Goal: Task Accomplishment & Management: Complete application form

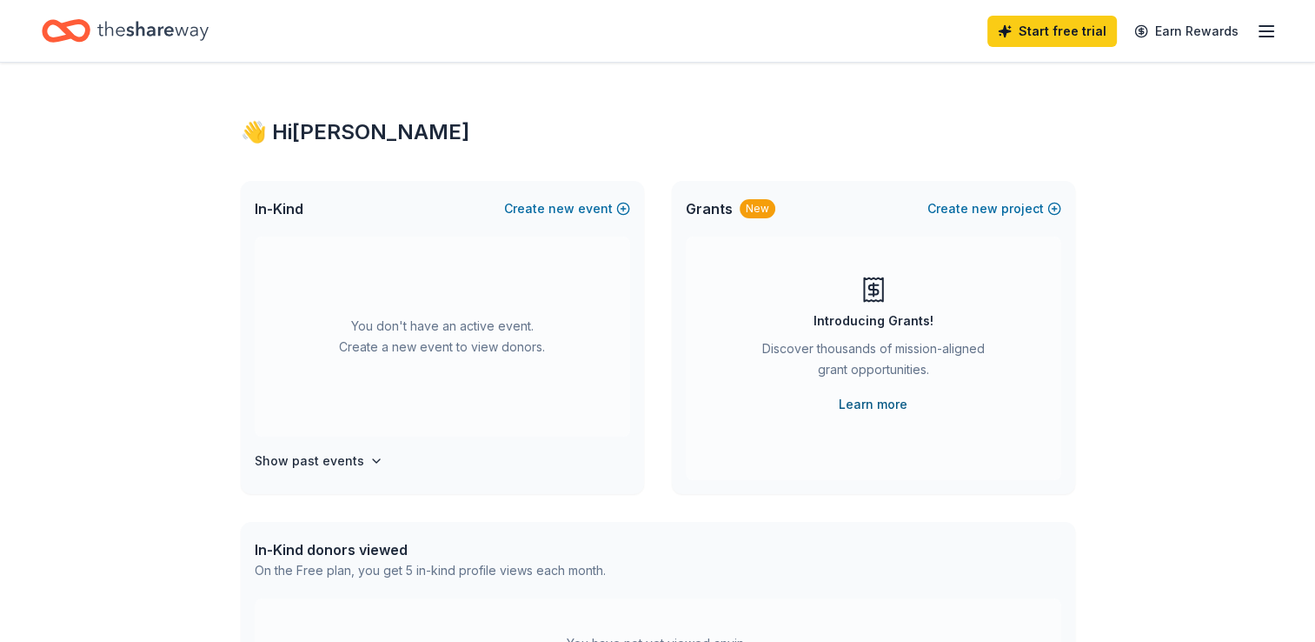
click at [870, 400] on link "Learn more" at bounding box center [873, 404] width 69 height 21
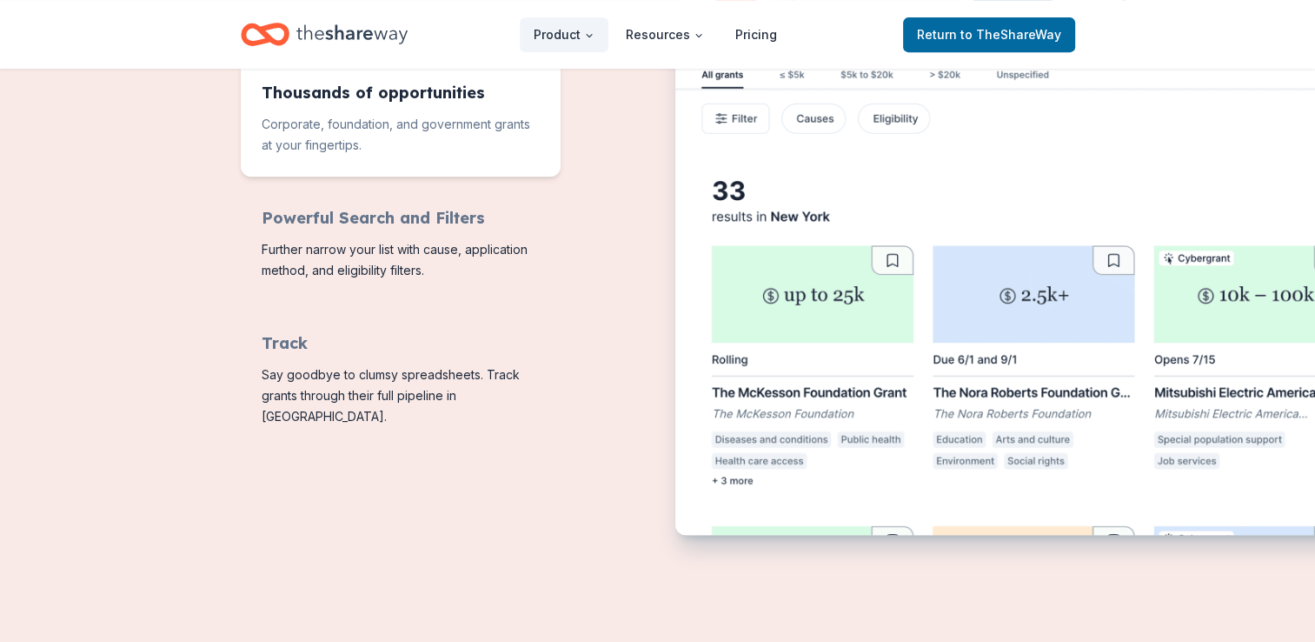
scroll to position [552, 0]
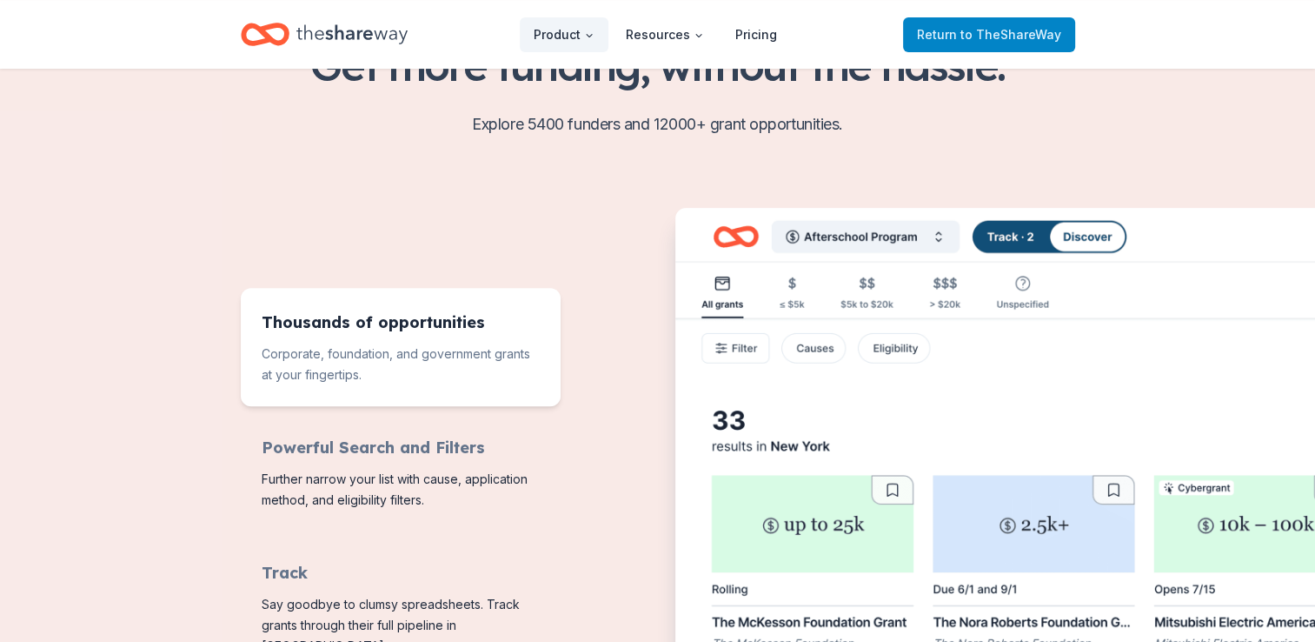
click at [995, 30] on span "to TheShareWay" at bounding box center [1011, 34] width 101 height 15
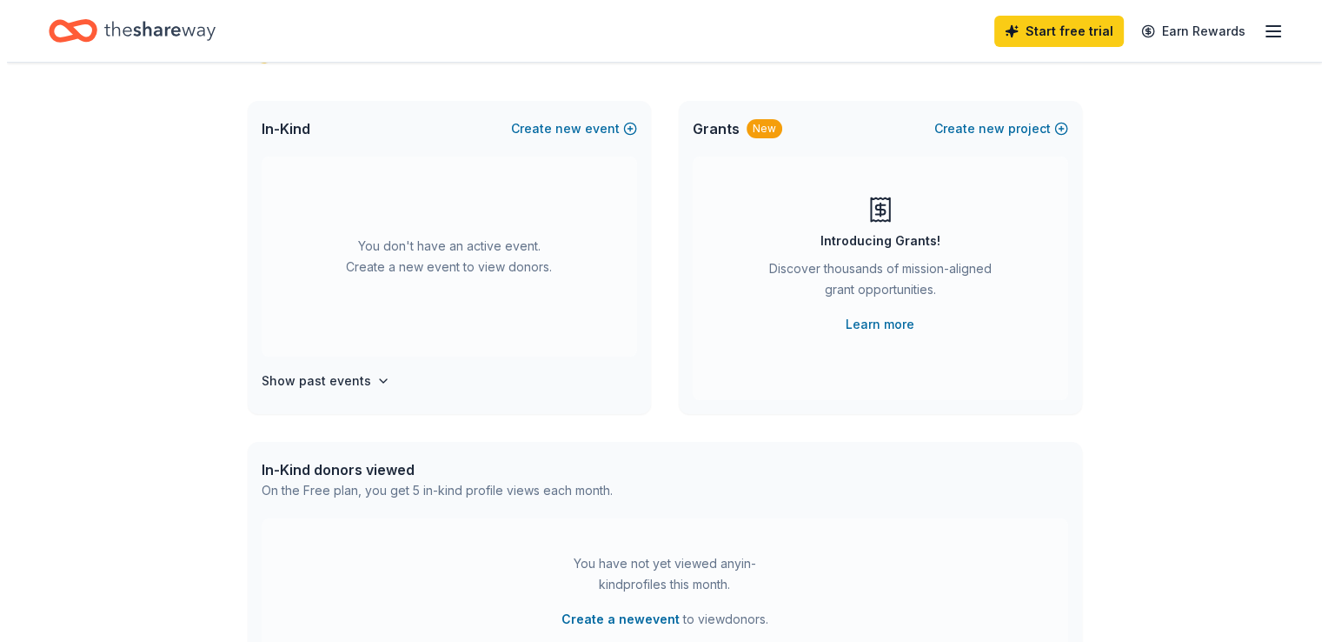
scroll to position [66, 0]
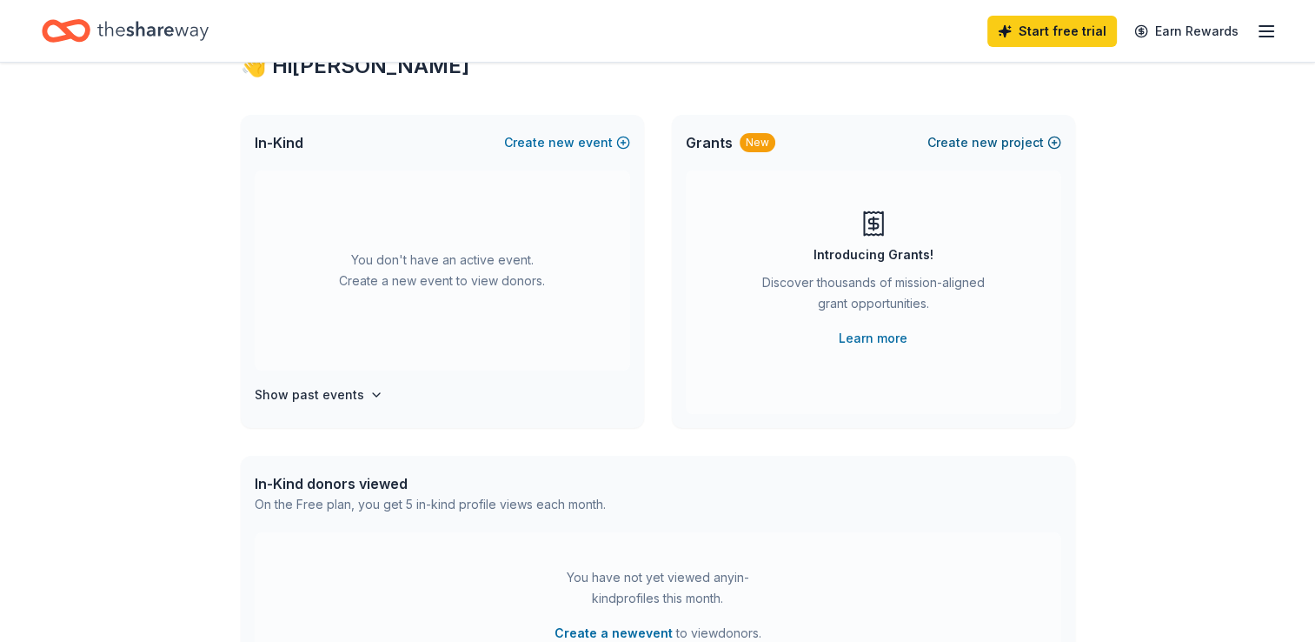
click at [1005, 148] on button "Create new project" at bounding box center [995, 142] width 134 height 21
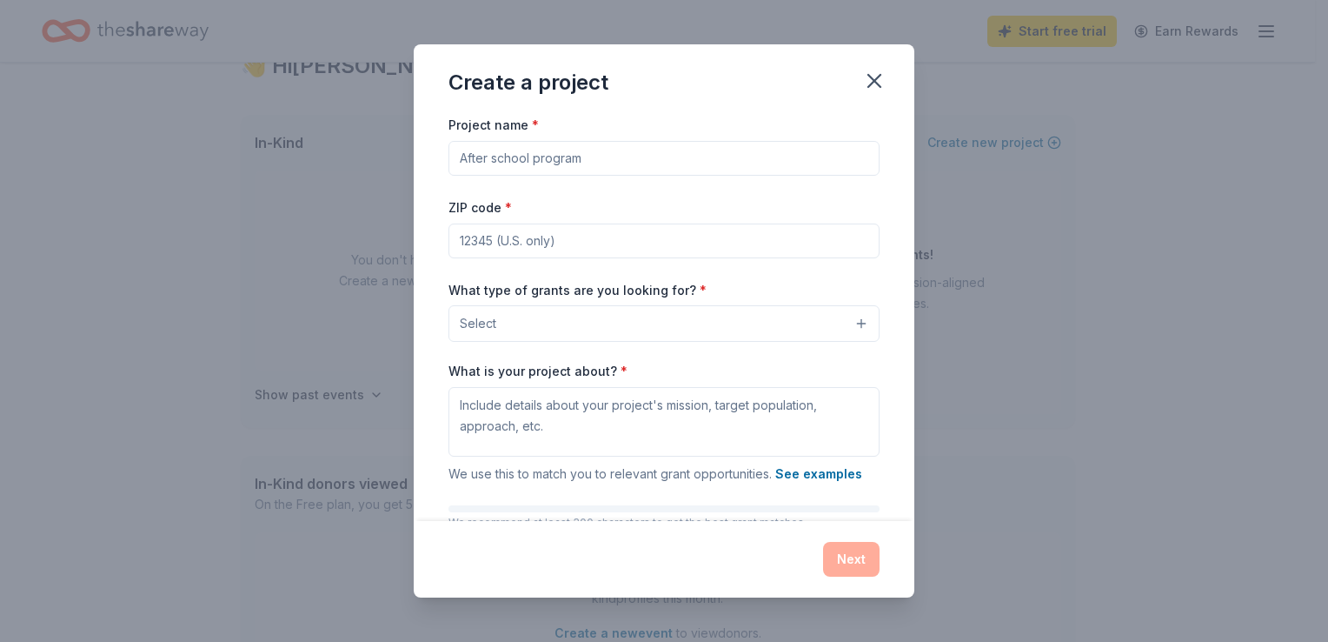
click at [564, 172] on input "Project name *" at bounding box center [664, 158] width 431 height 35
type input "[PERSON_NAME]'s Bright Star Classroom Sponsorship"
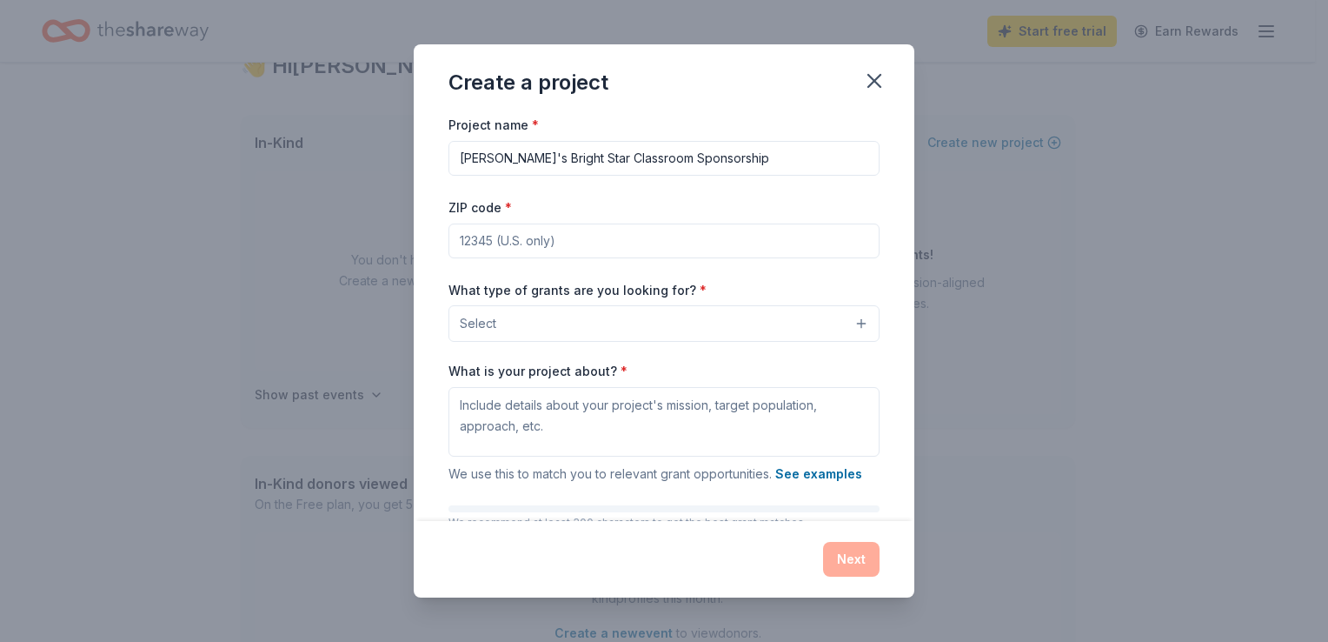
click at [539, 245] on input "ZIP code *" at bounding box center [664, 240] width 431 height 35
type input "19343"
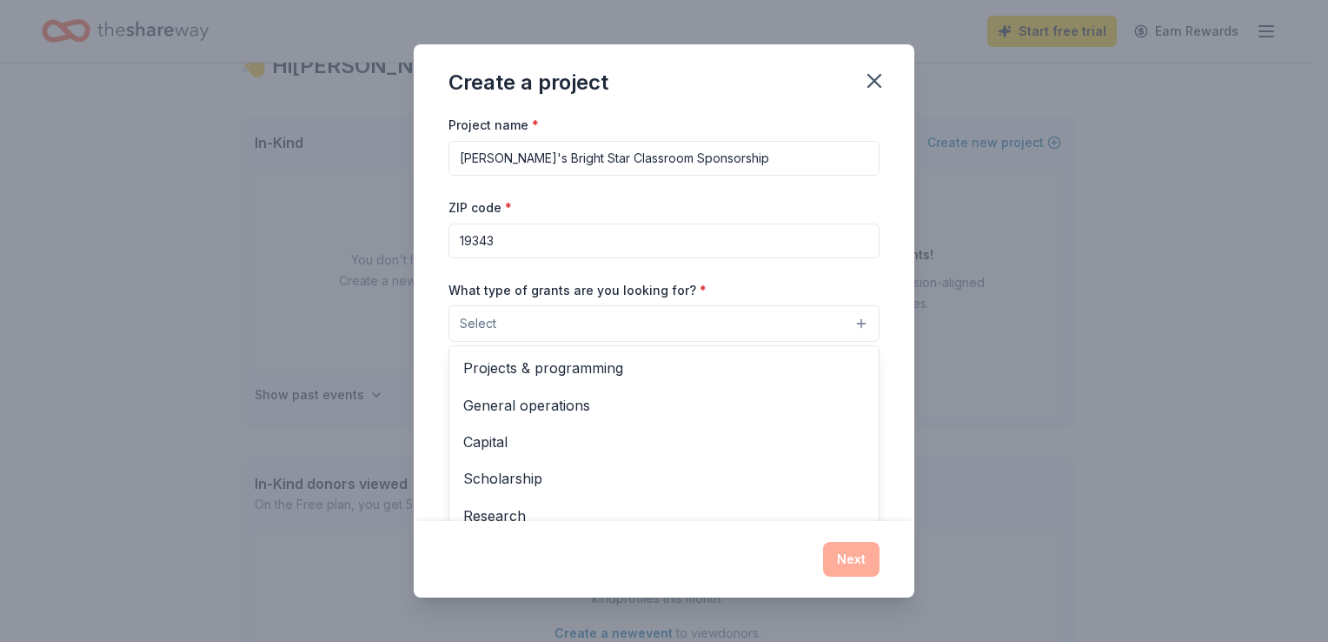
click at [839, 323] on button "Select" at bounding box center [664, 323] width 431 height 37
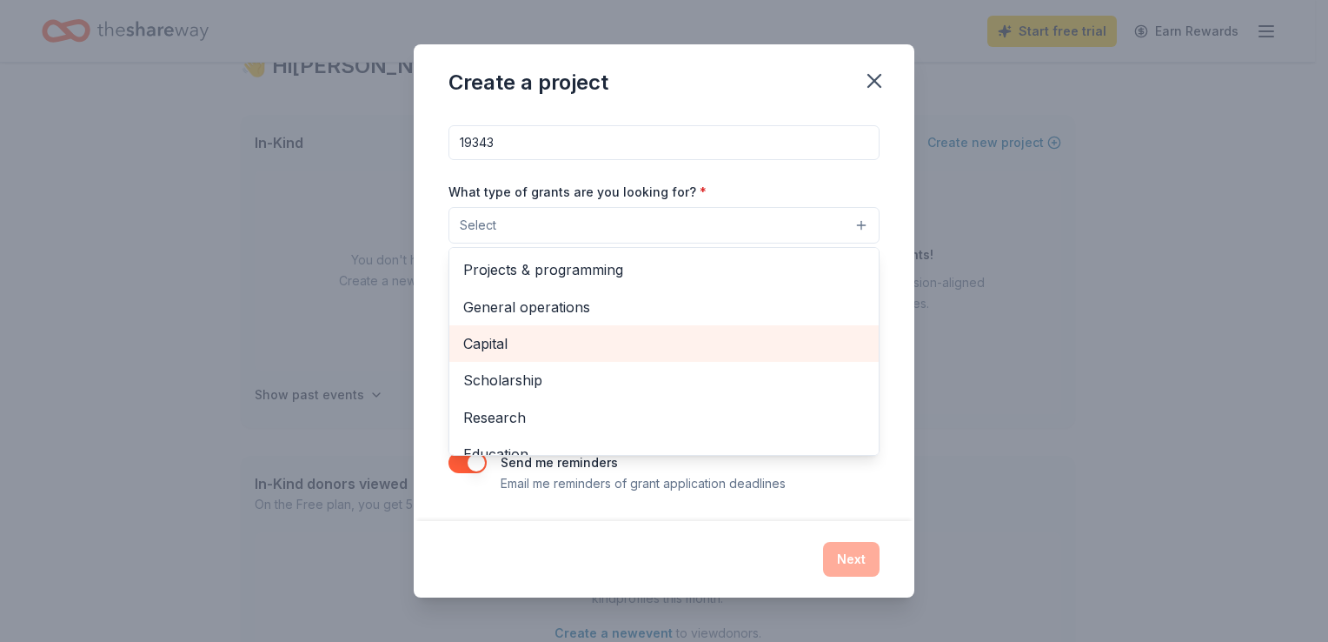
scroll to position [91, 0]
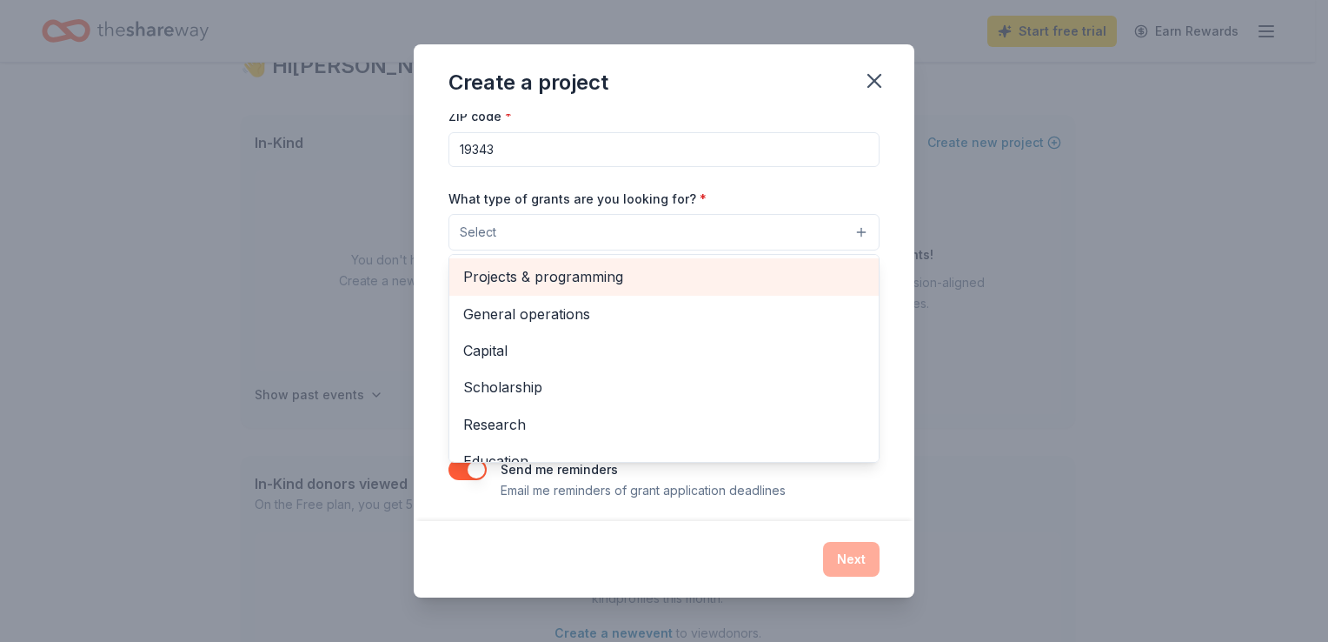
click at [555, 276] on span "Projects & programming" at bounding box center [664, 276] width 402 height 23
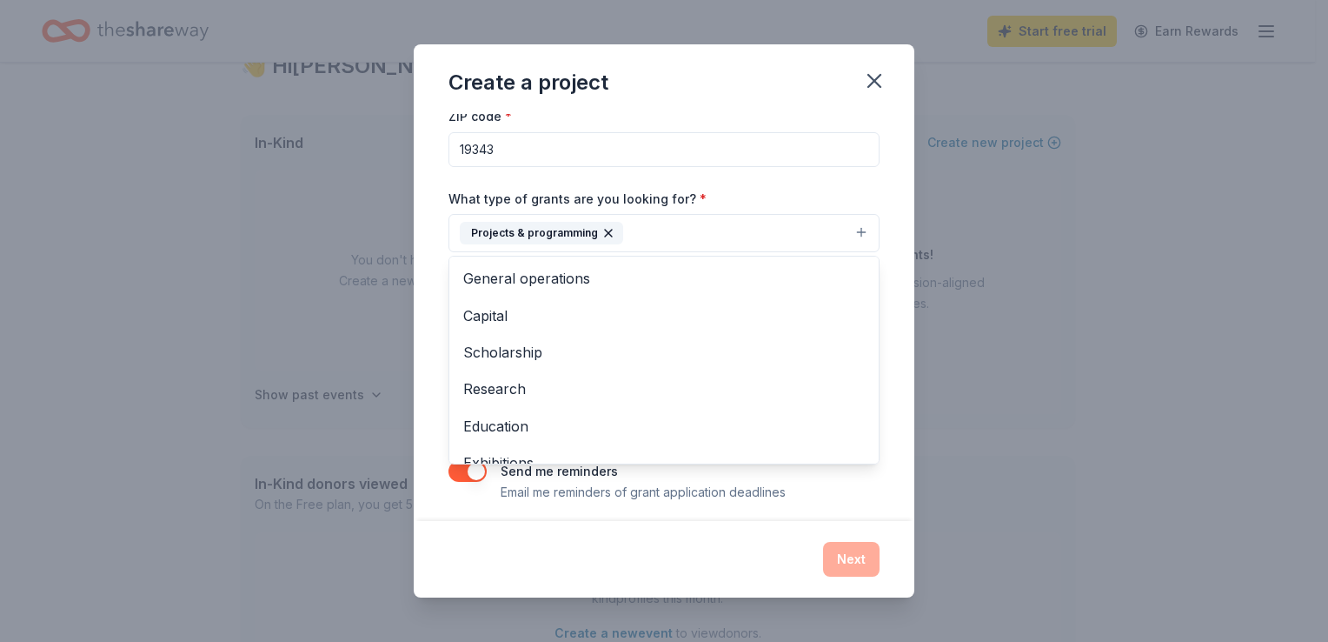
click at [717, 190] on div "What type of grants are you looking for? * Projects & programming General opera…" at bounding box center [664, 220] width 431 height 65
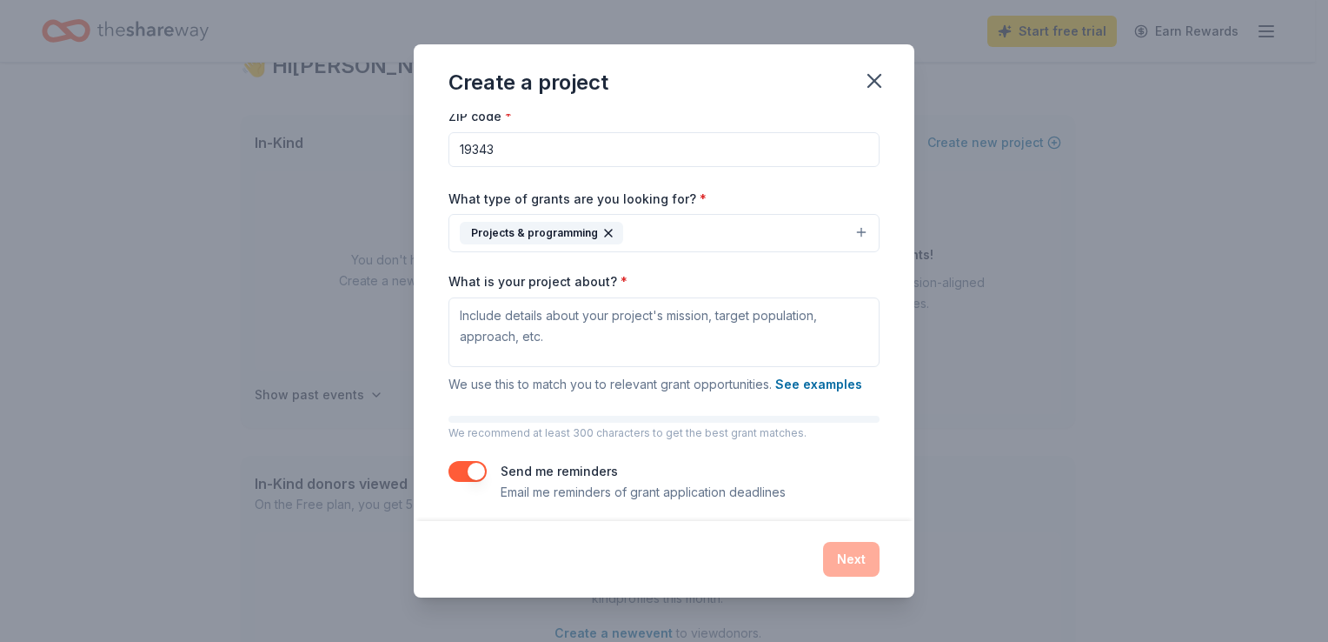
click at [702, 228] on button "Projects & programming" at bounding box center [664, 233] width 431 height 38
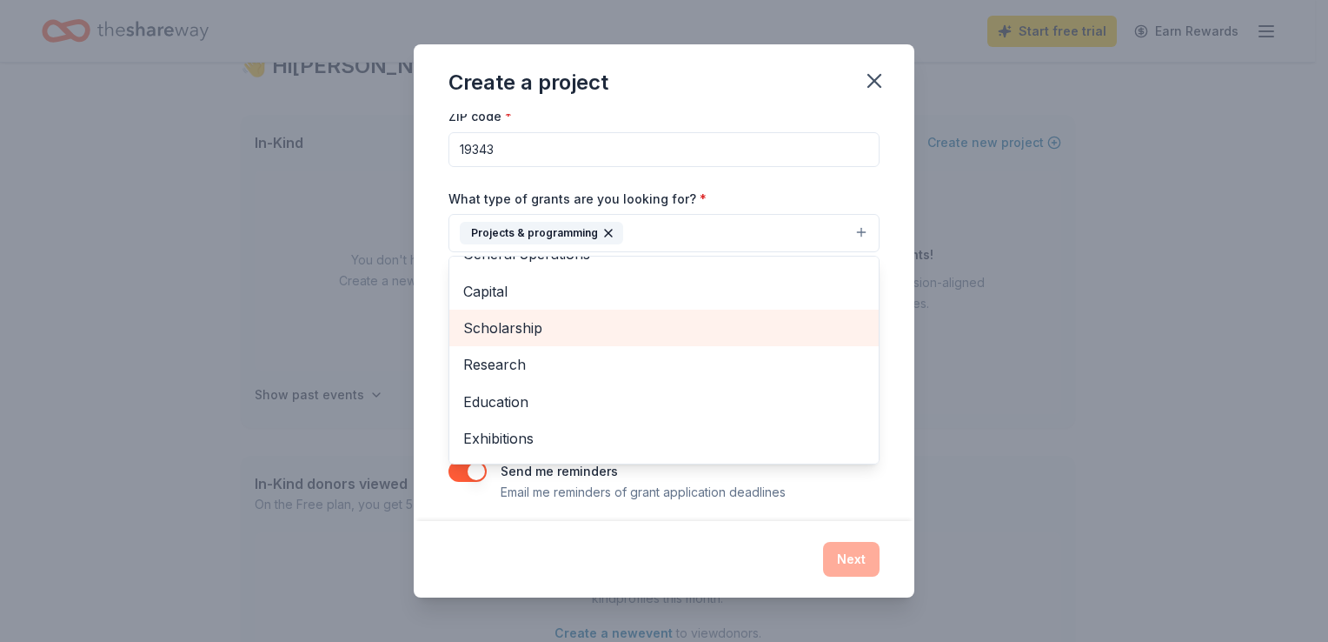
scroll to position [26, 0]
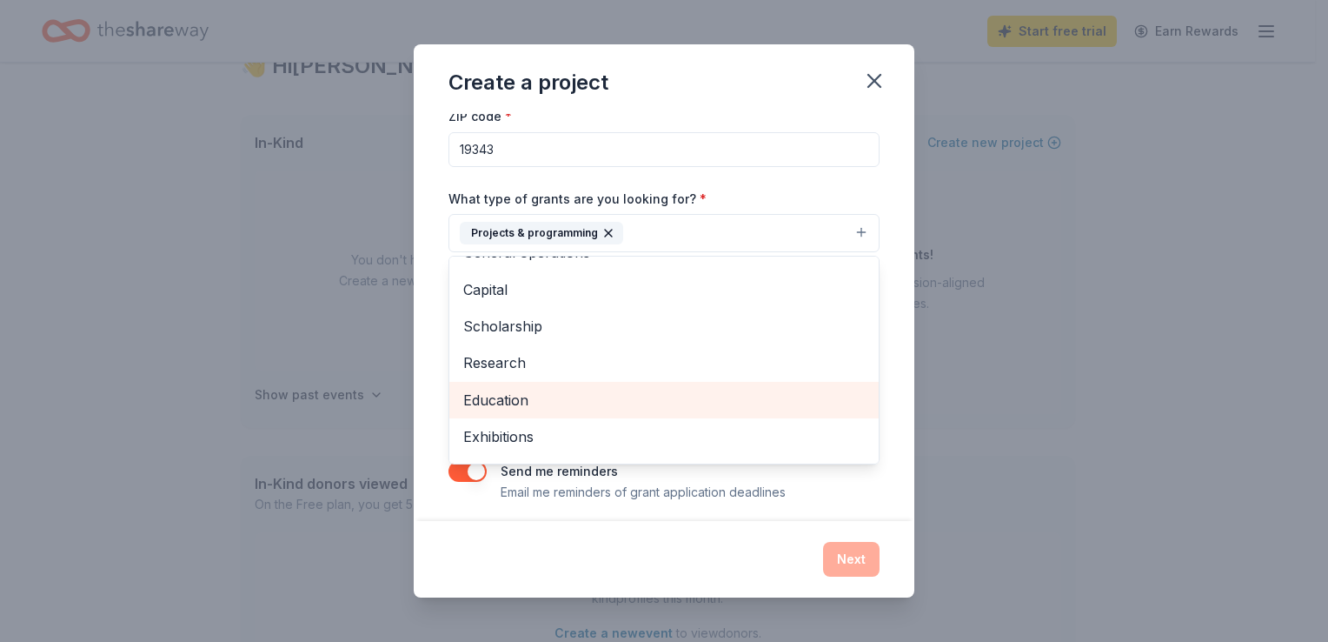
click at [532, 393] on span "Education" at bounding box center [664, 400] width 402 height 23
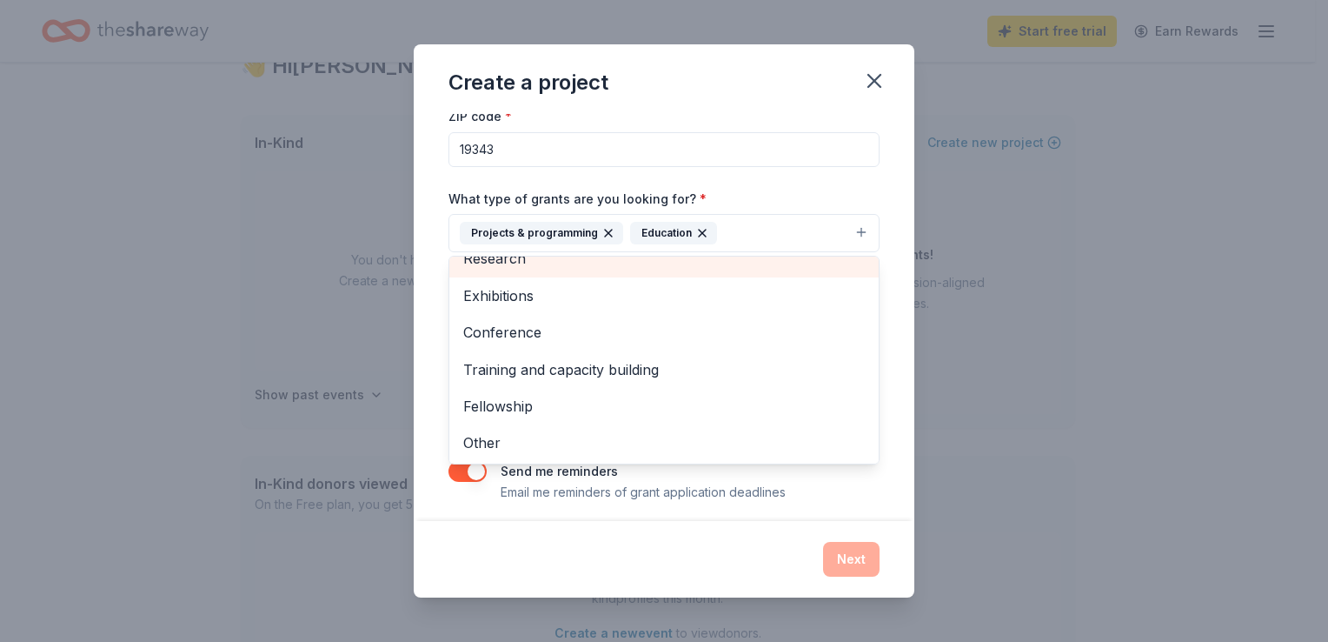
scroll to position [131, 0]
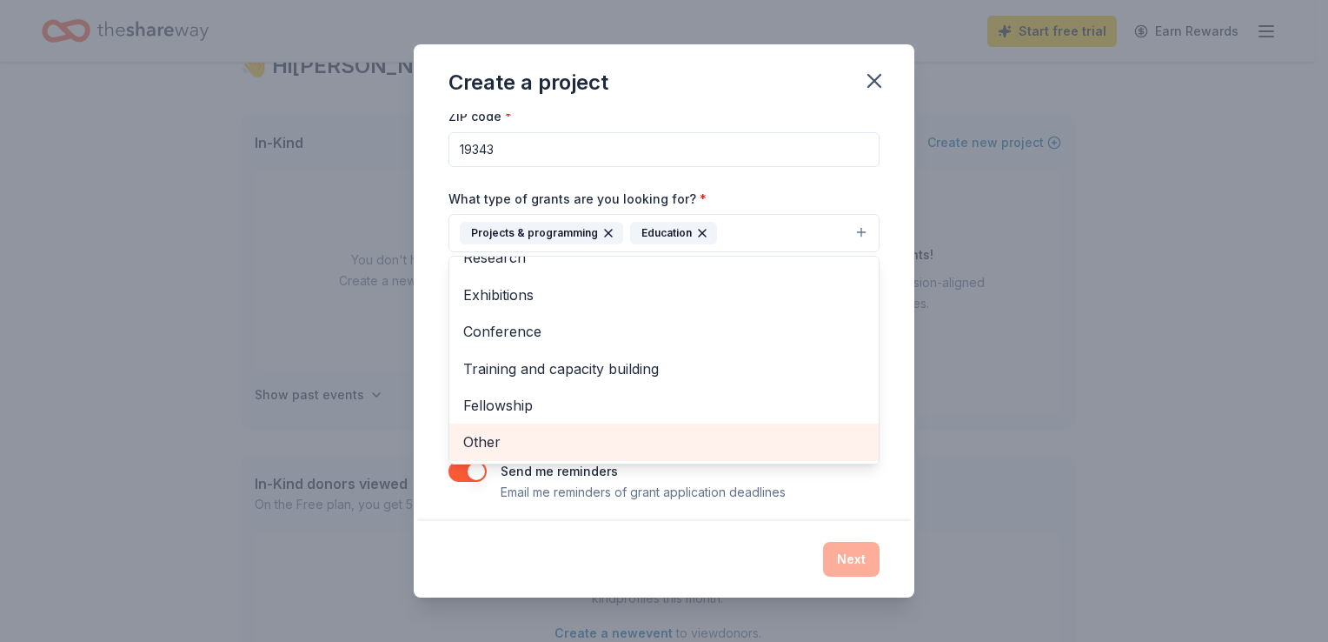
click at [522, 436] on span "Other" at bounding box center [664, 441] width 402 height 23
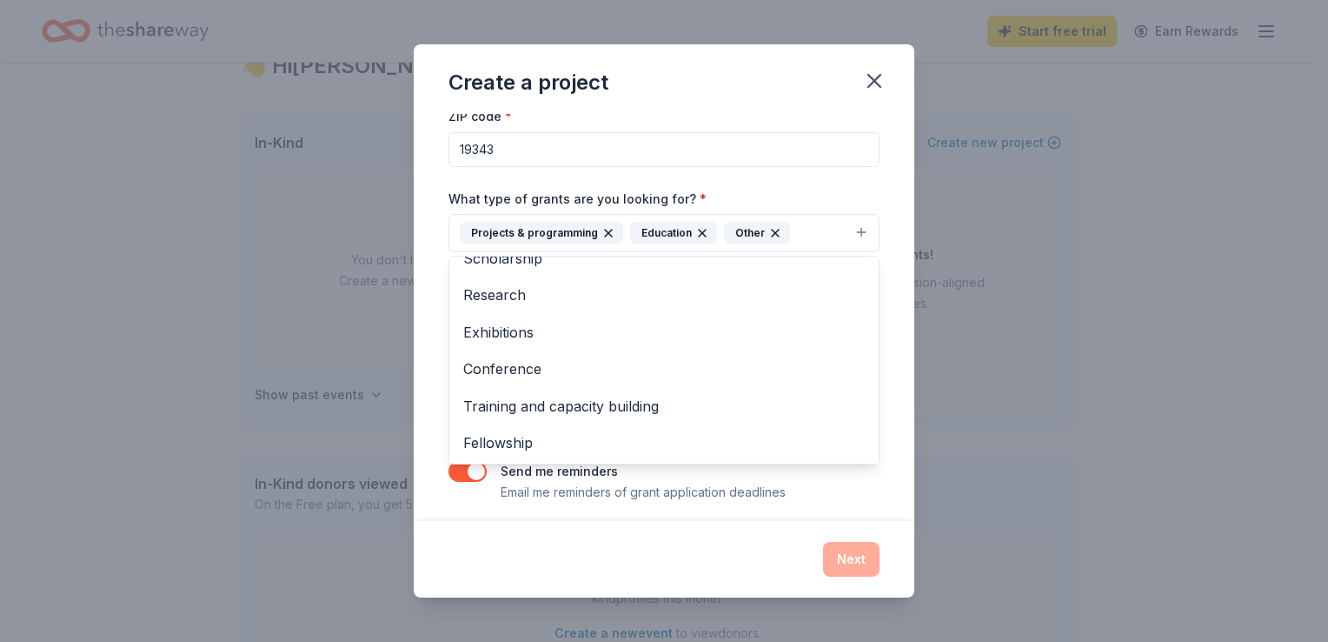
click at [866, 187] on div "Project name * [PERSON_NAME]'s Bright Star Classroom Sponsorship ZIP code * 193…" at bounding box center [664, 317] width 501 height 406
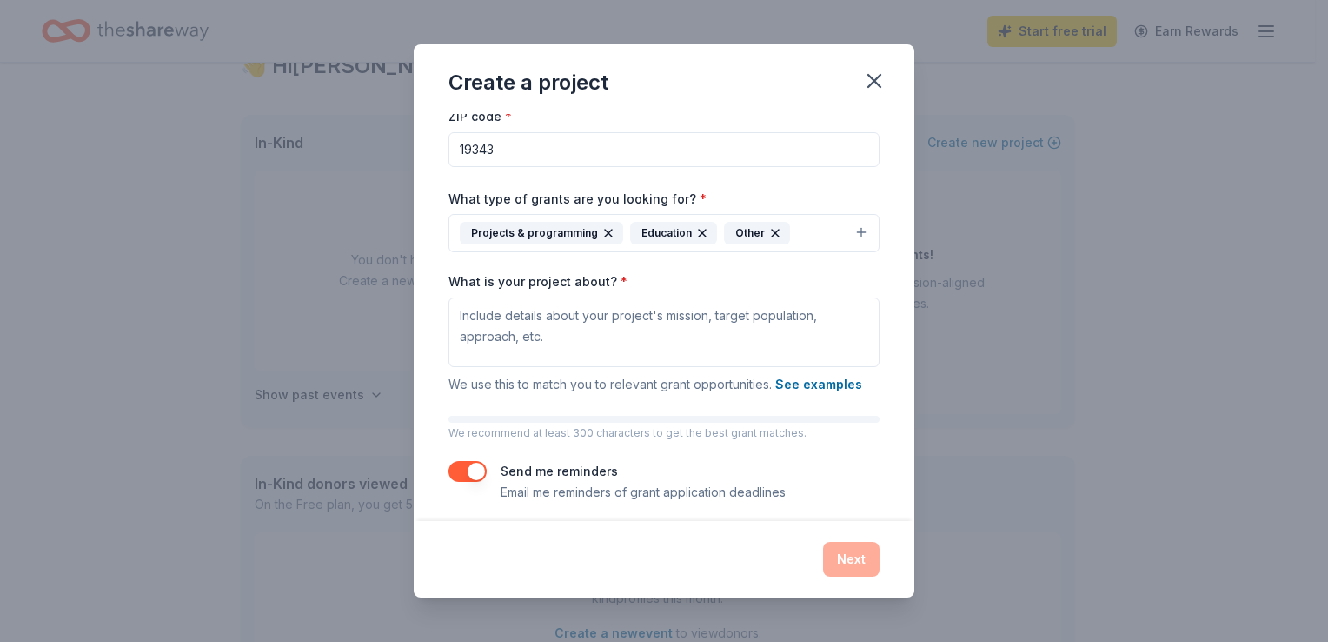
scroll to position [100, 0]
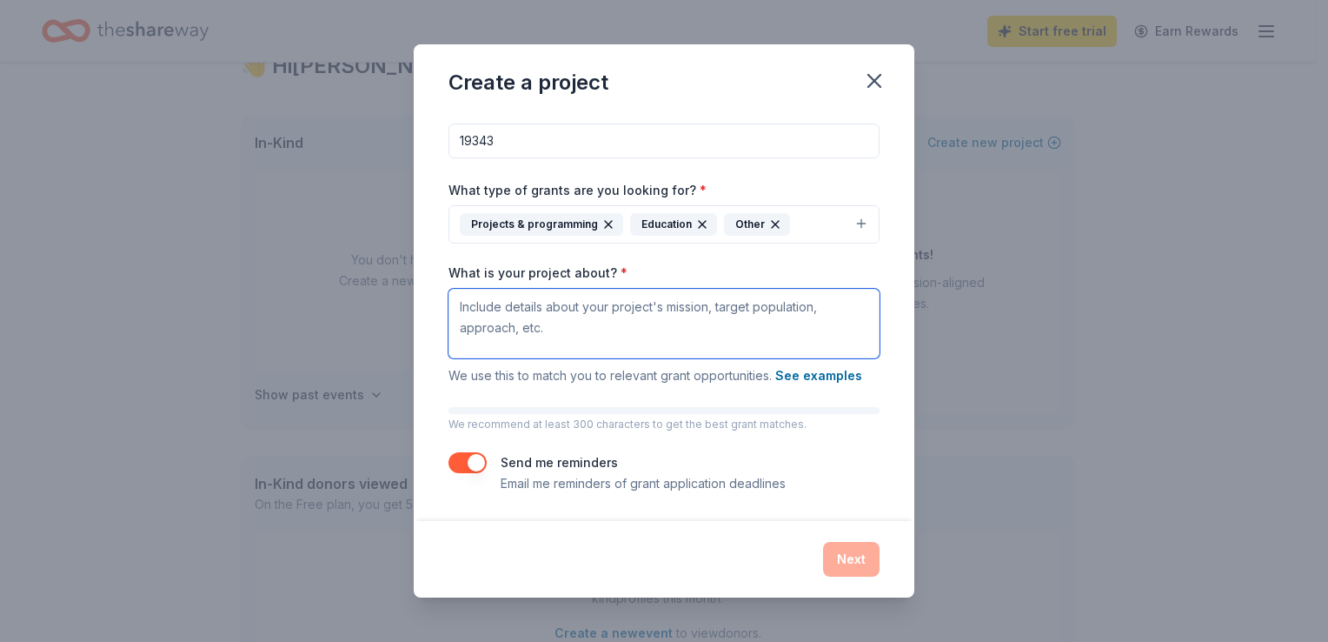
click at [483, 305] on textarea "What is your project about? *" at bounding box center [664, 324] width 431 height 70
paste textarea "Lo ipsu do Sitam Conse-Adip, eli S doeiusmo tempo i utla, Etdo'm Aliqua Enim, A…"
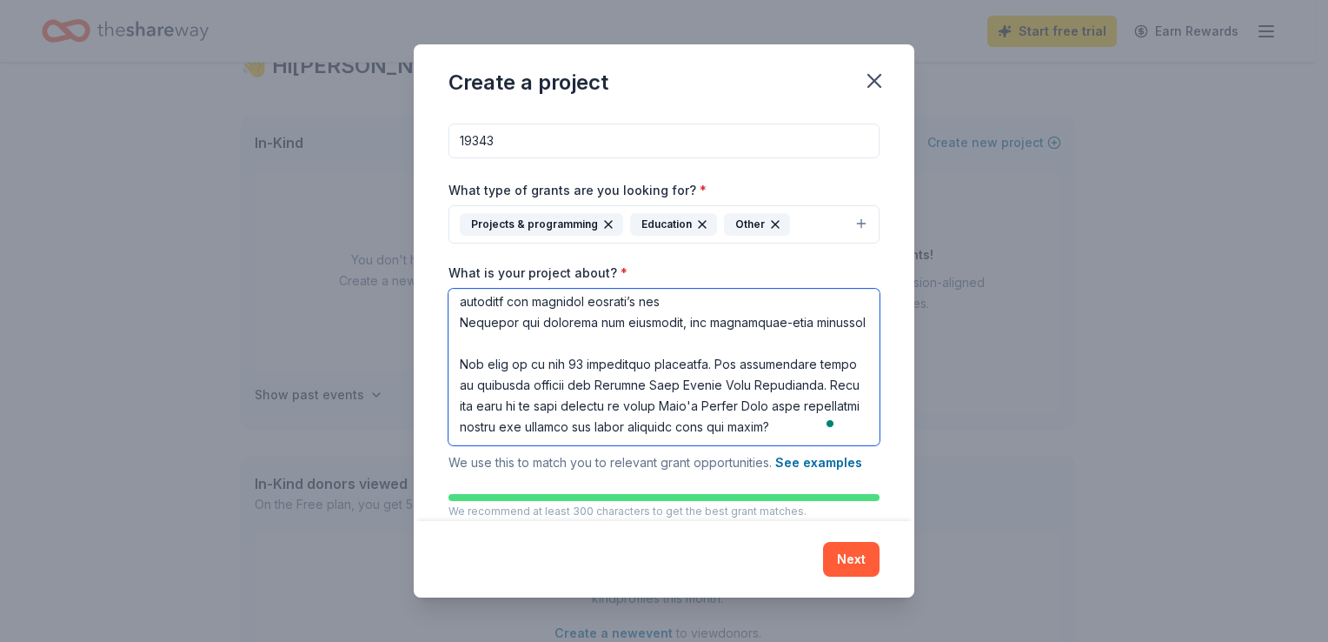
scroll to position [725, 0]
click at [514, 354] on textarea "What is your project about? *" at bounding box center [664, 367] width 431 height 156
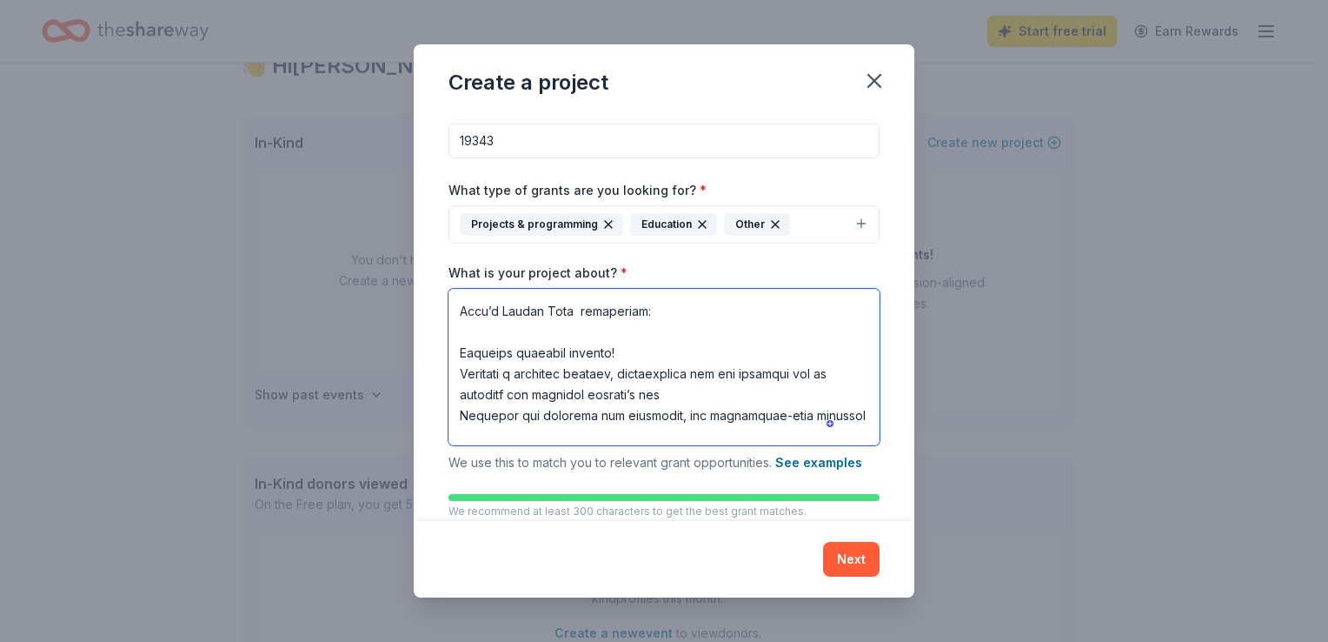
scroll to position [0, 0]
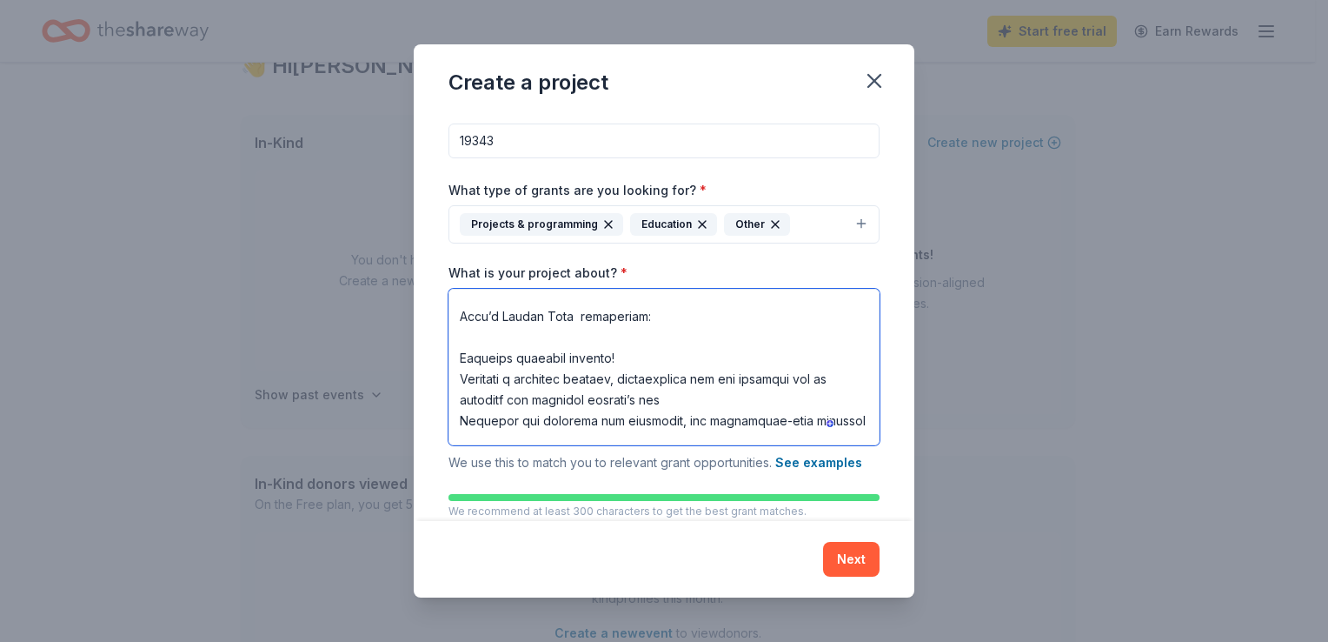
click at [514, 354] on textarea "What is your project about? *" at bounding box center [664, 367] width 431 height 156
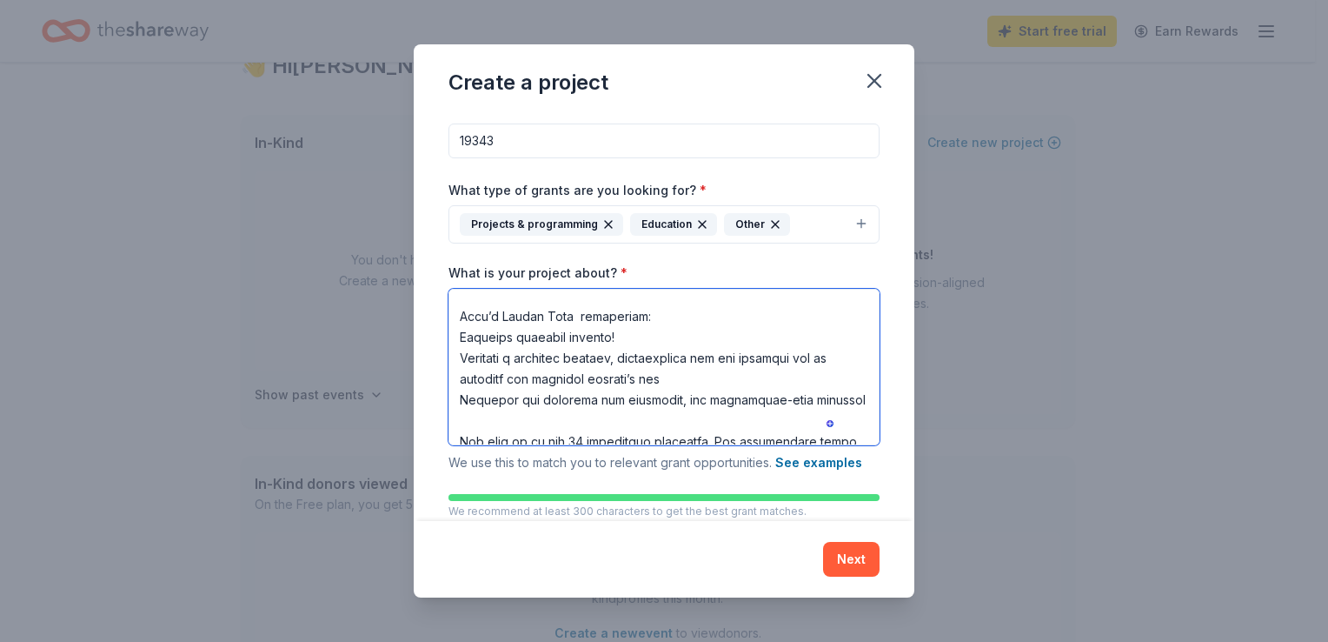
click at [559, 340] on textarea "What is your project about? *" at bounding box center [664, 367] width 431 height 156
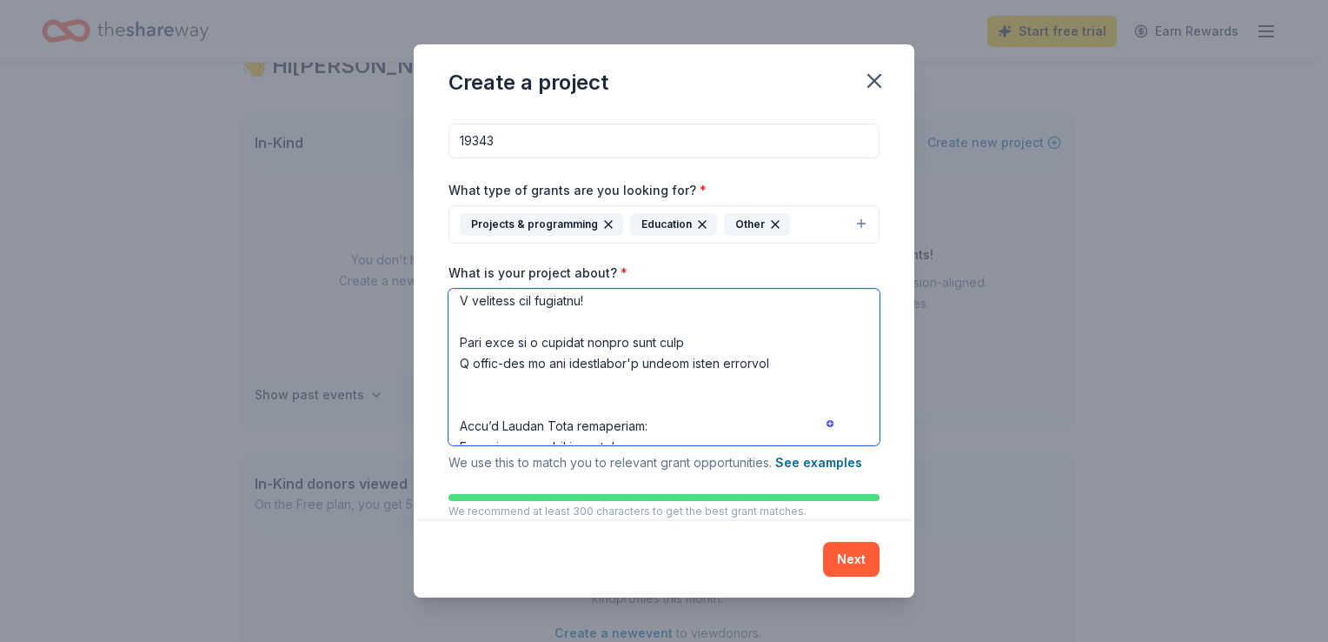
click at [523, 421] on textarea "What is your project about? *" at bounding box center [664, 367] width 431 height 156
click at [484, 349] on textarea "What is your project about? *" at bounding box center [664, 367] width 431 height 156
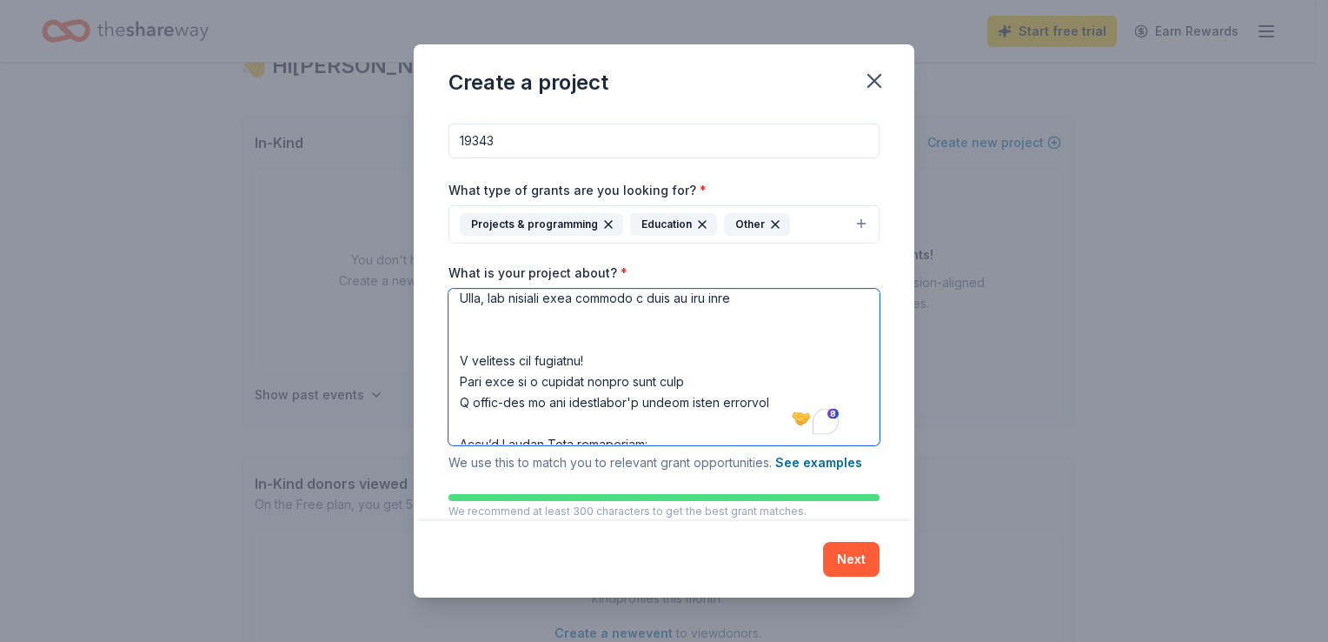
click at [484, 349] on textarea "What is your project about? *" at bounding box center [664, 367] width 431 height 156
click at [484, 356] on textarea "What is your project about? *" at bounding box center [664, 367] width 431 height 156
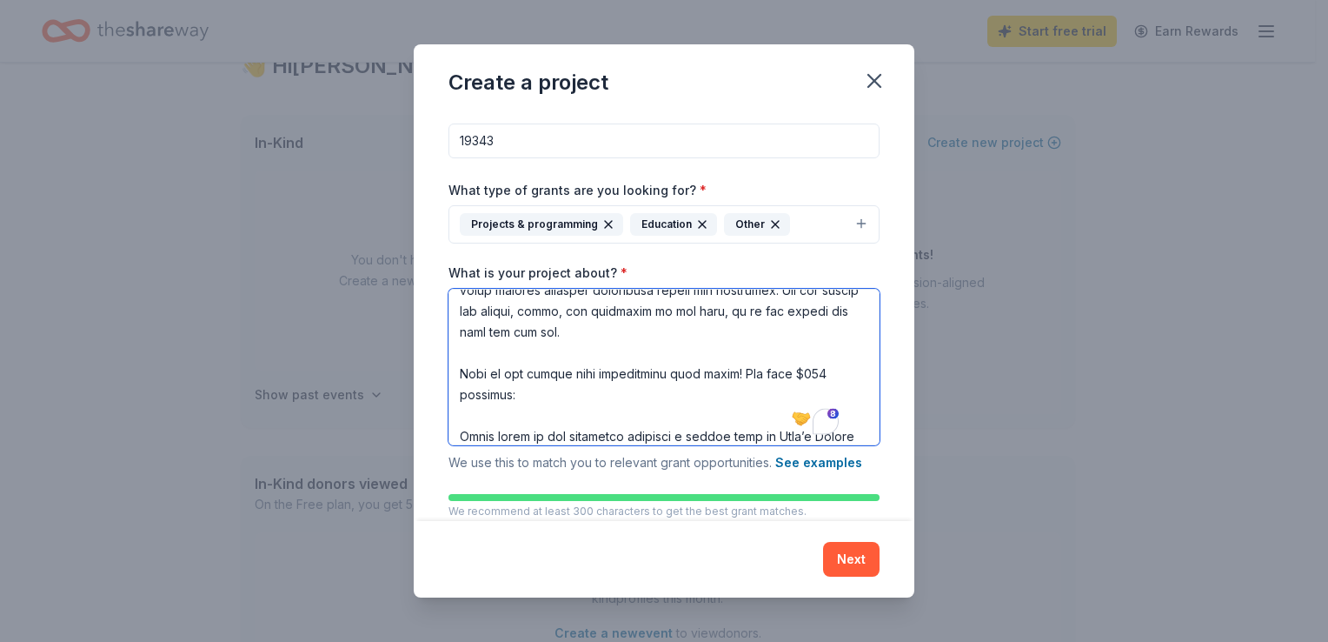
click at [490, 429] on textarea "What is your project about? *" at bounding box center [664, 367] width 431 height 156
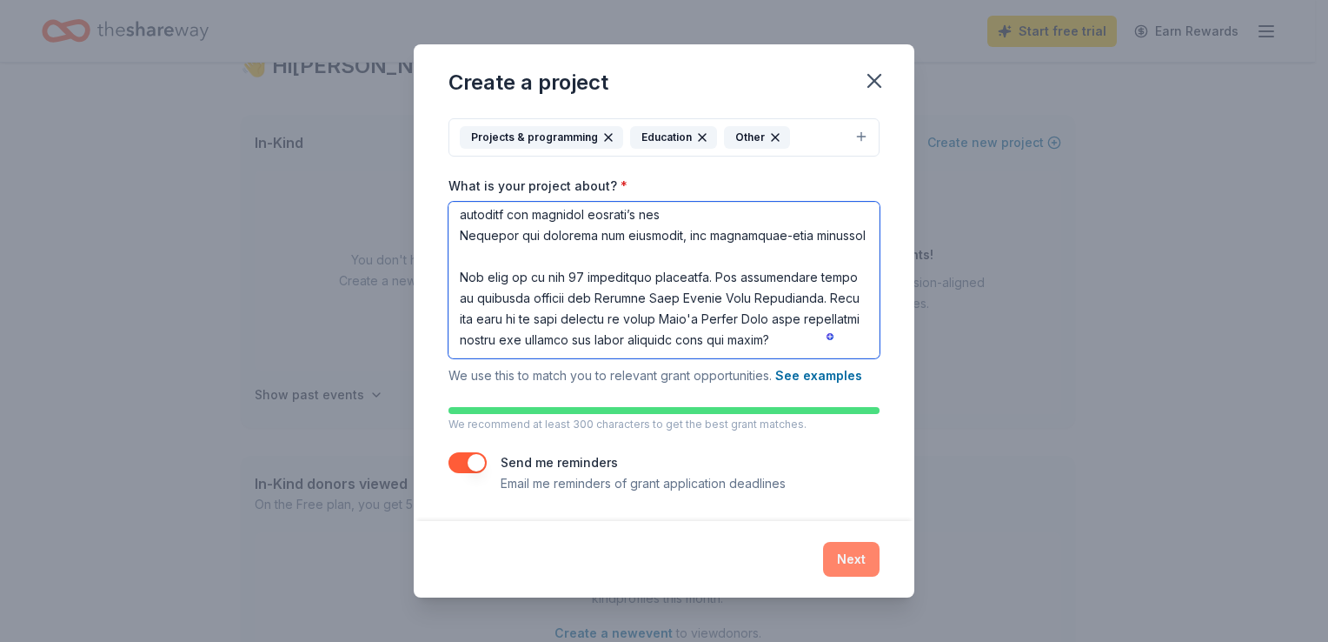
type textarea "Lo ipsu do Sitam Conse-Adip, eli S doeiusmo tempo i utla, Etdo'm Aliqua Enim, A…"
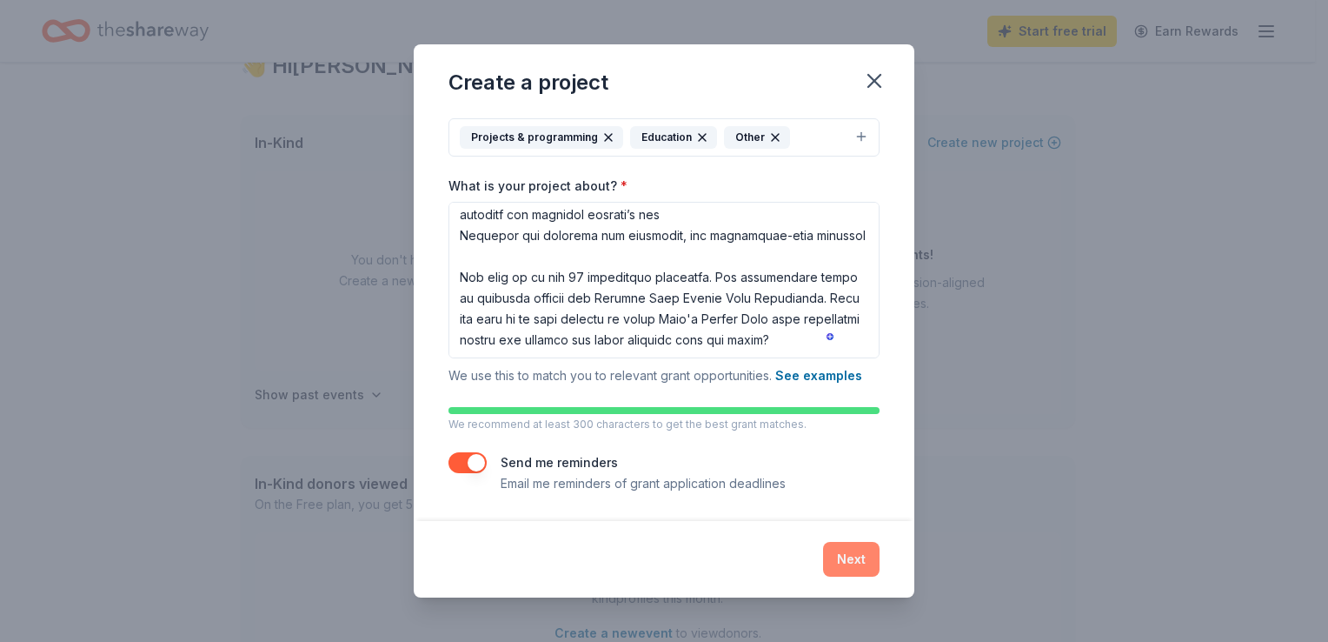
click at [859, 569] on button "Next" at bounding box center [851, 559] width 57 height 35
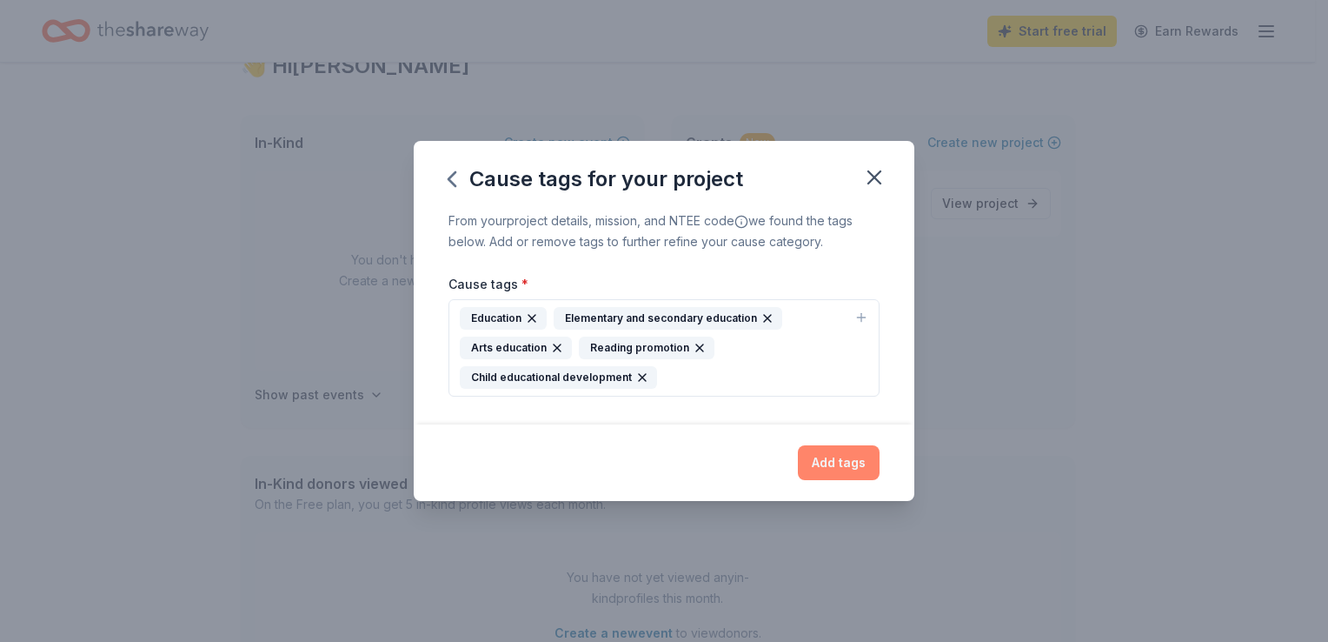
click at [825, 456] on button "Add tags" at bounding box center [839, 462] width 82 height 35
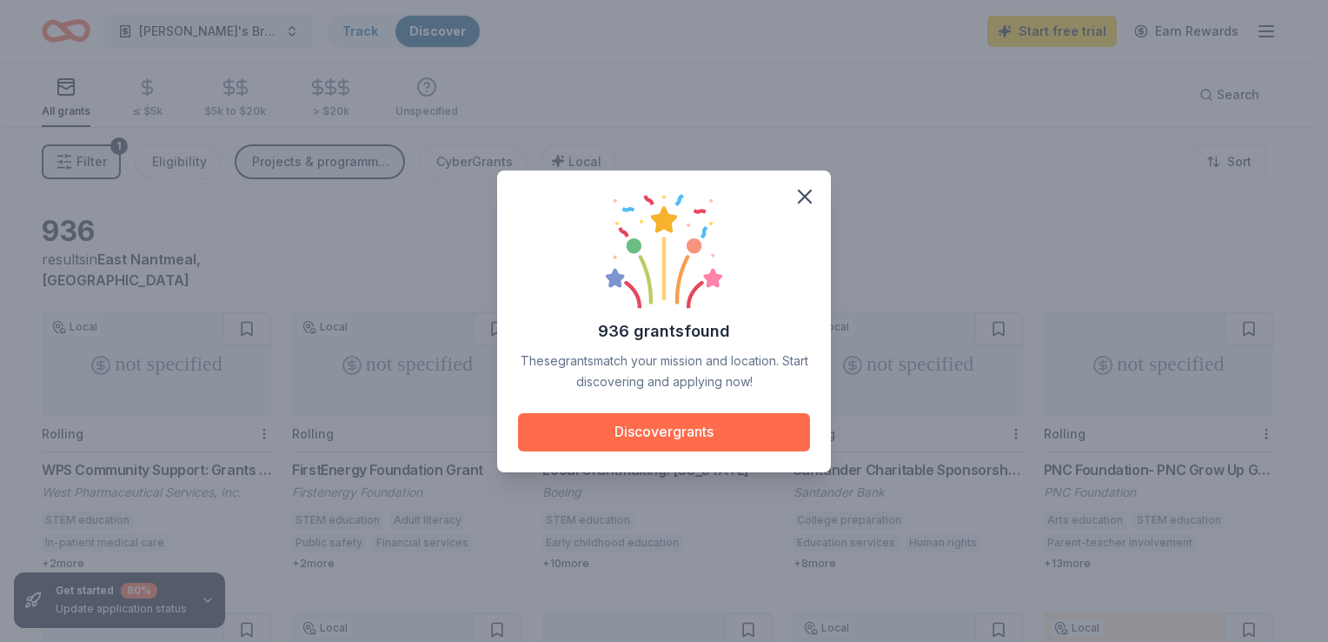
click at [692, 430] on button "Discover grants" at bounding box center [664, 432] width 292 height 38
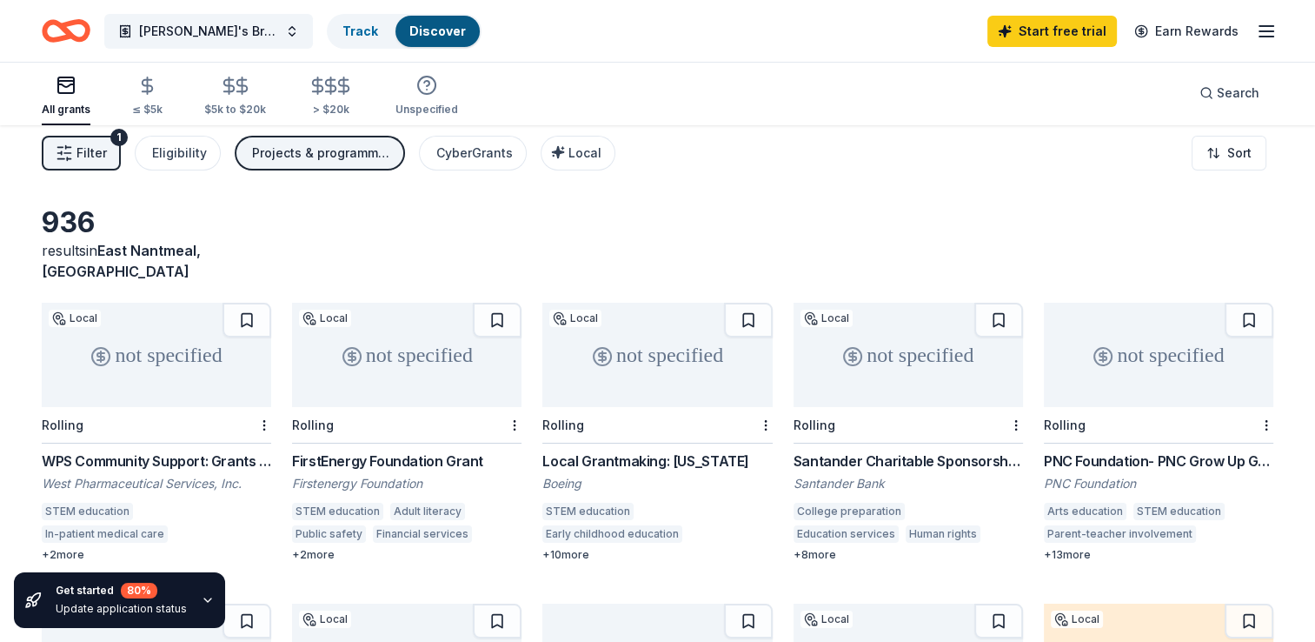
click at [386, 353] on div "not specified" at bounding box center [407, 355] width 230 height 104
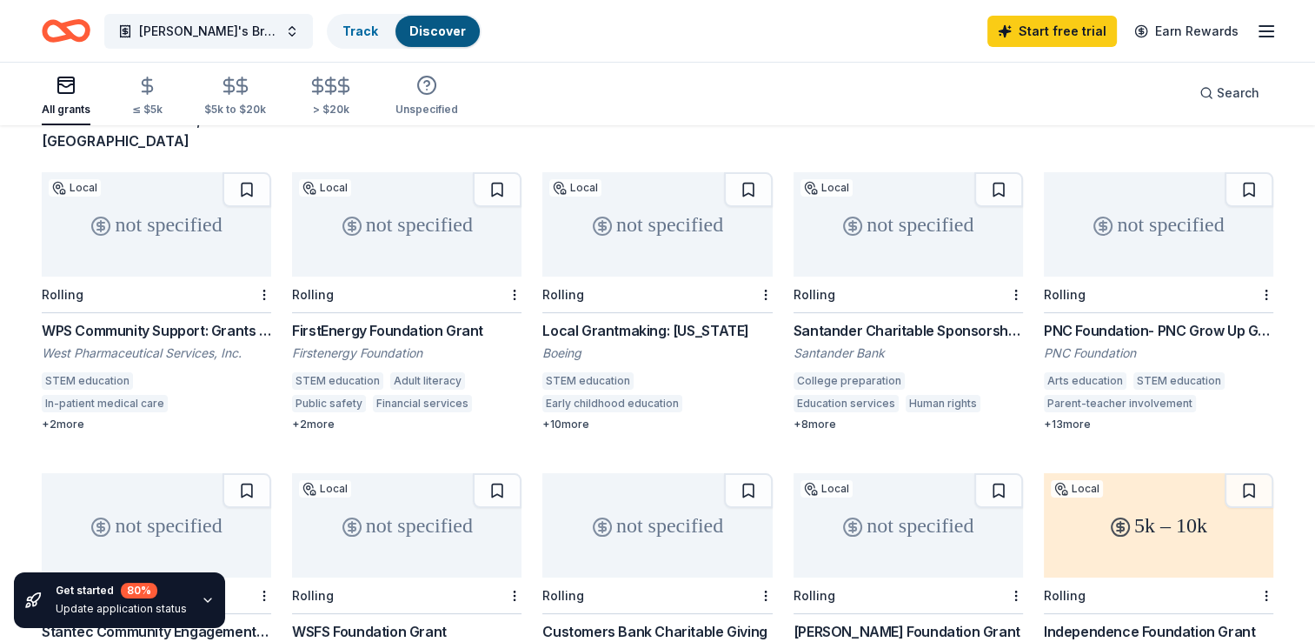
scroll to position [150, 0]
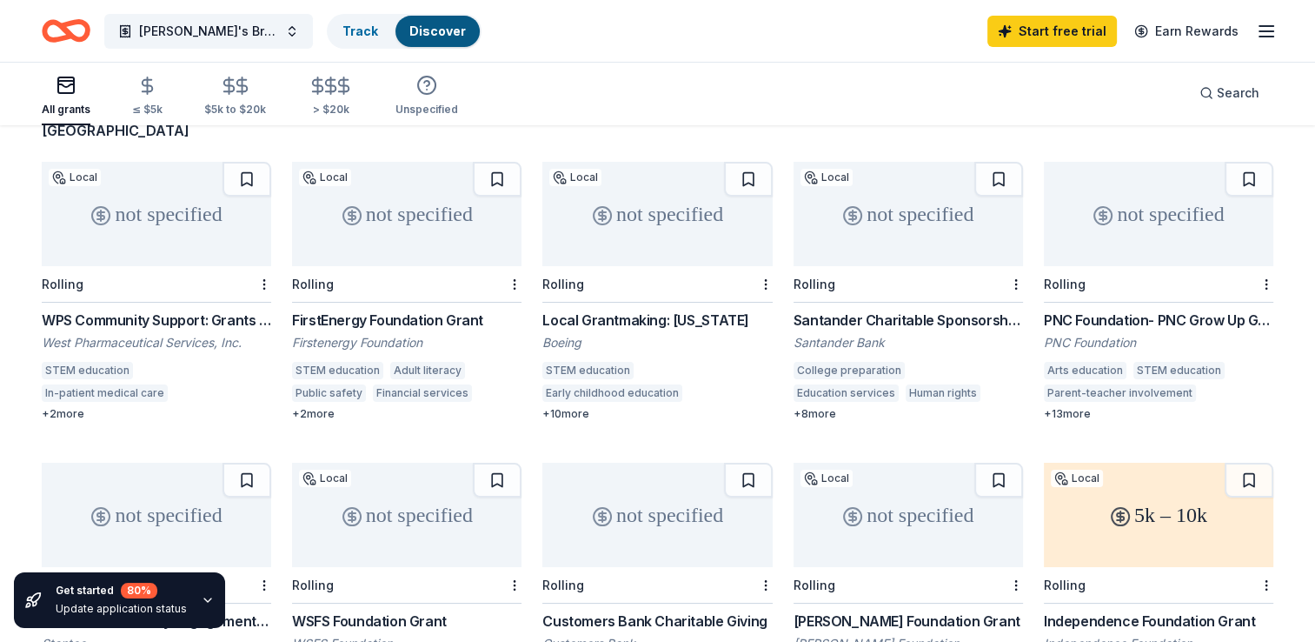
click at [877, 230] on div "not specified" at bounding box center [909, 214] width 230 height 104
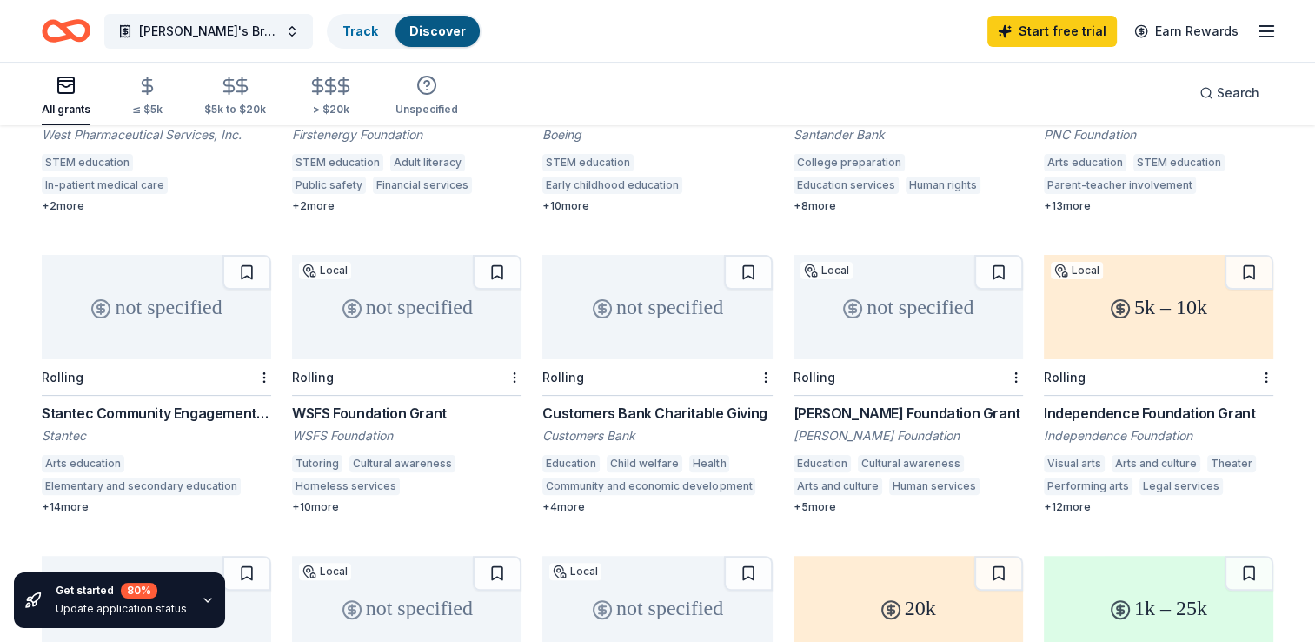
scroll to position [358, 0]
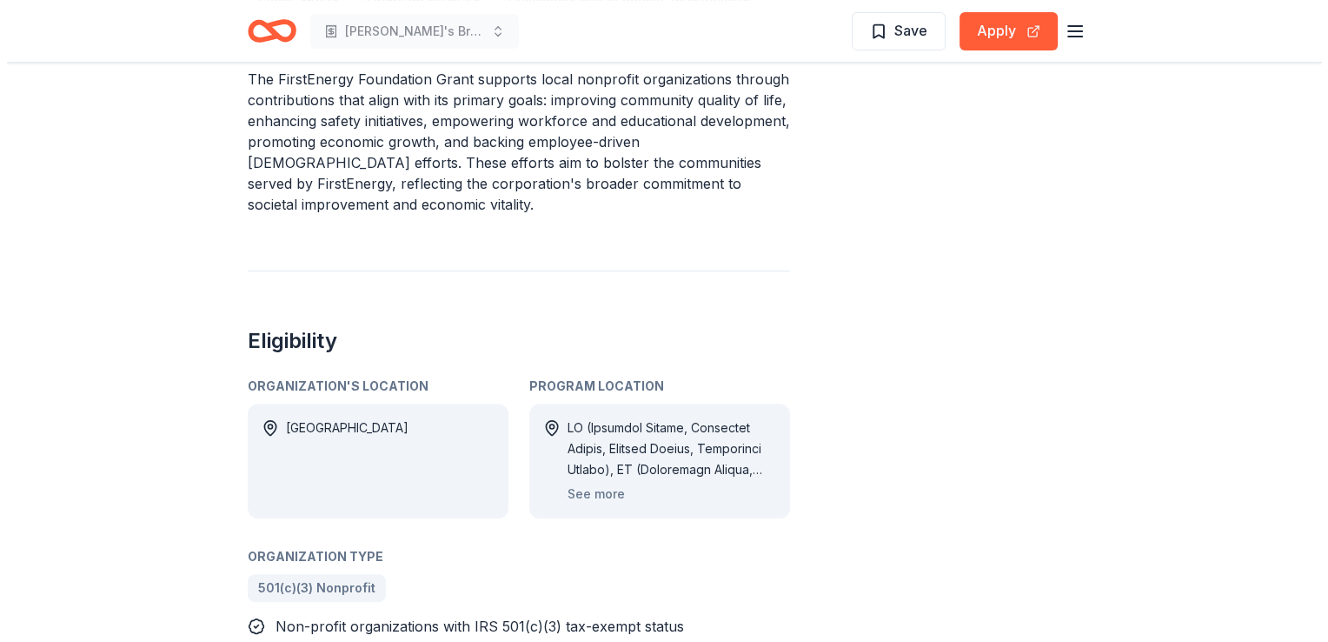
scroll to position [628, 0]
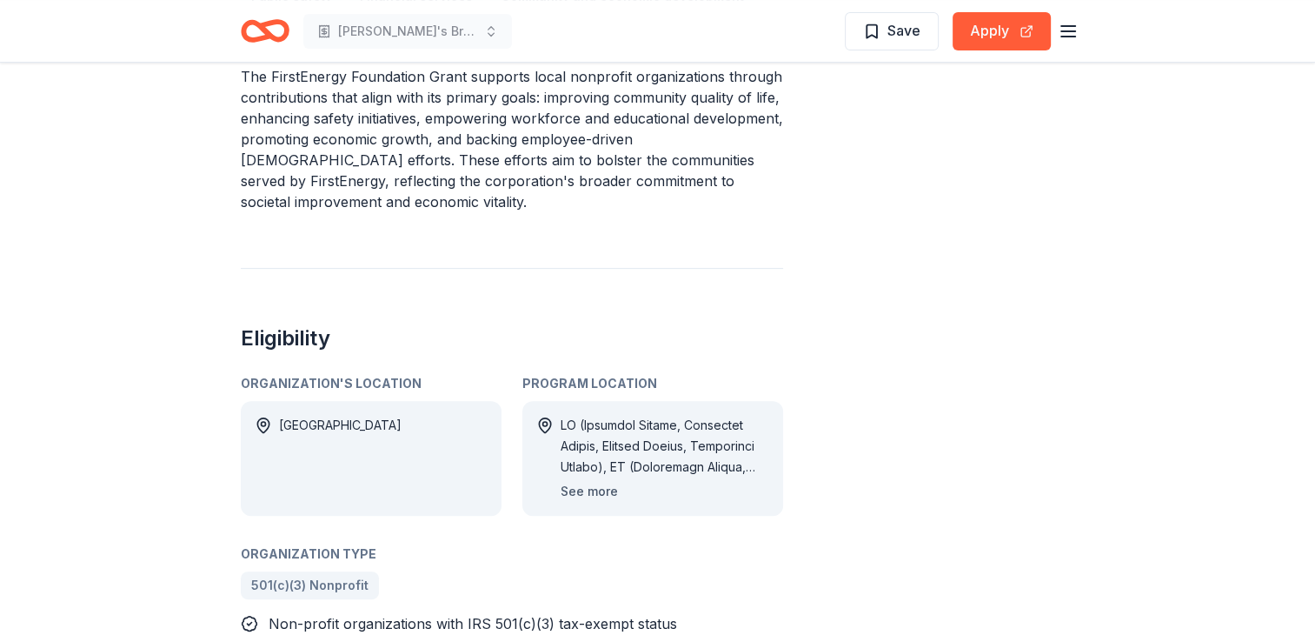
click at [603, 481] on button "See more" at bounding box center [589, 491] width 57 height 21
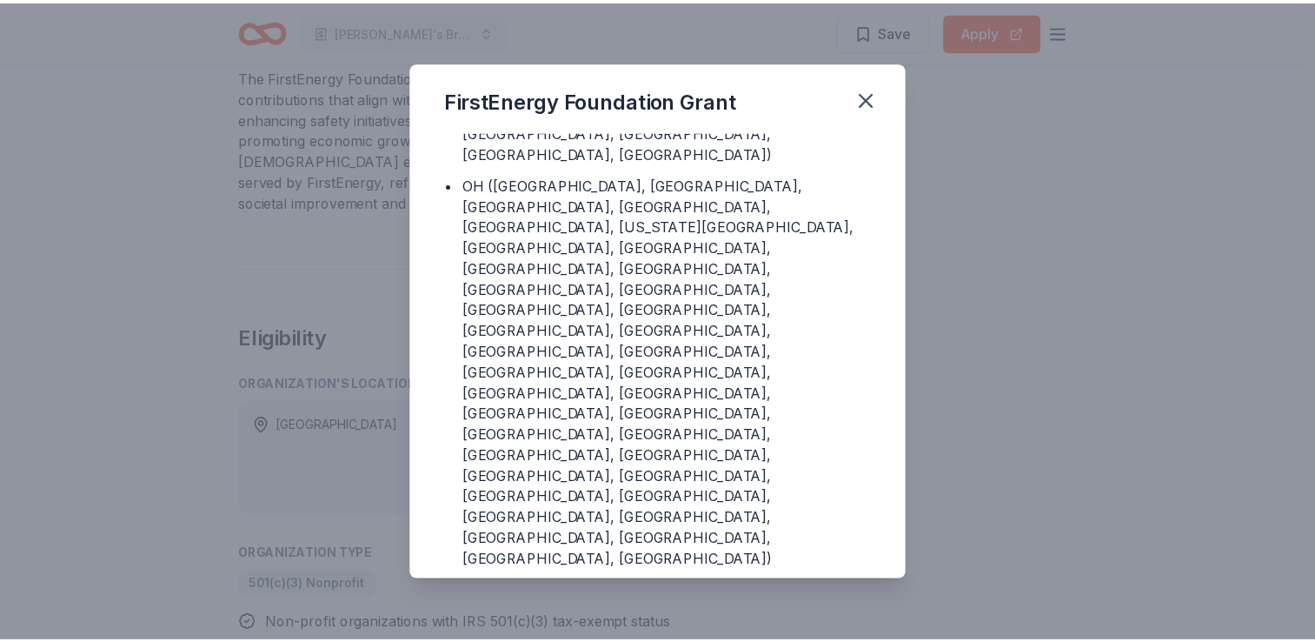
scroll to position [132, 0]
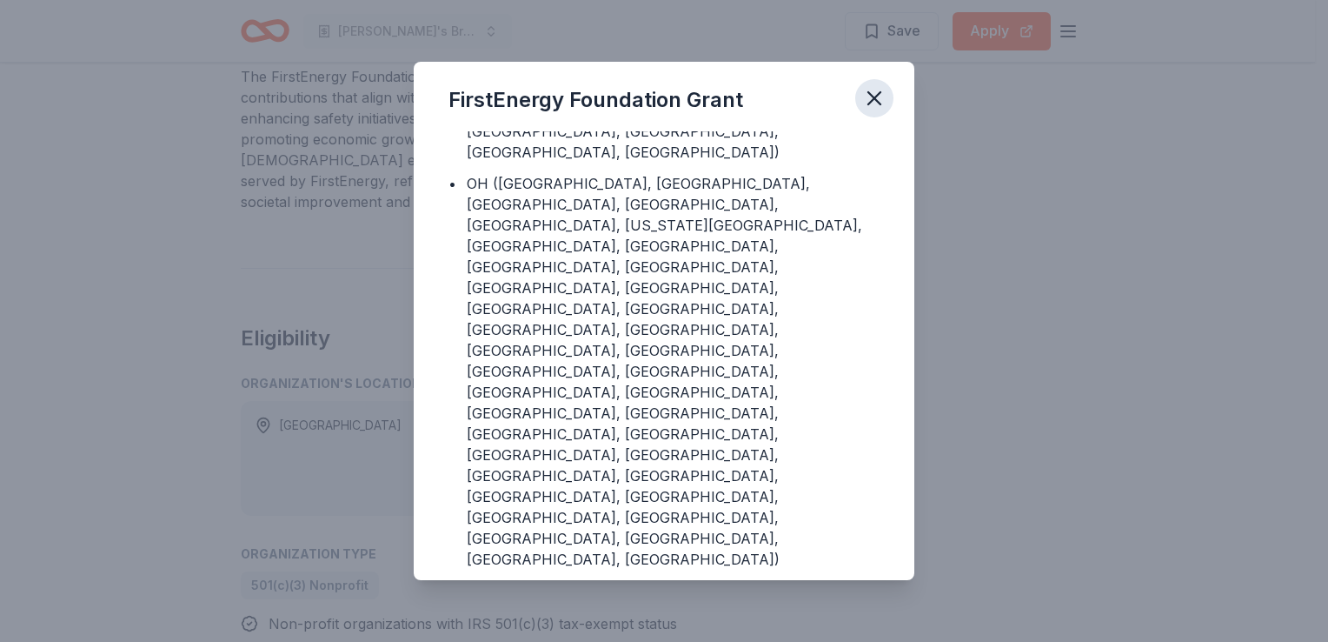
click at [875, 96] on icon "button" at bounding box center [874, 98] width 24 height 24
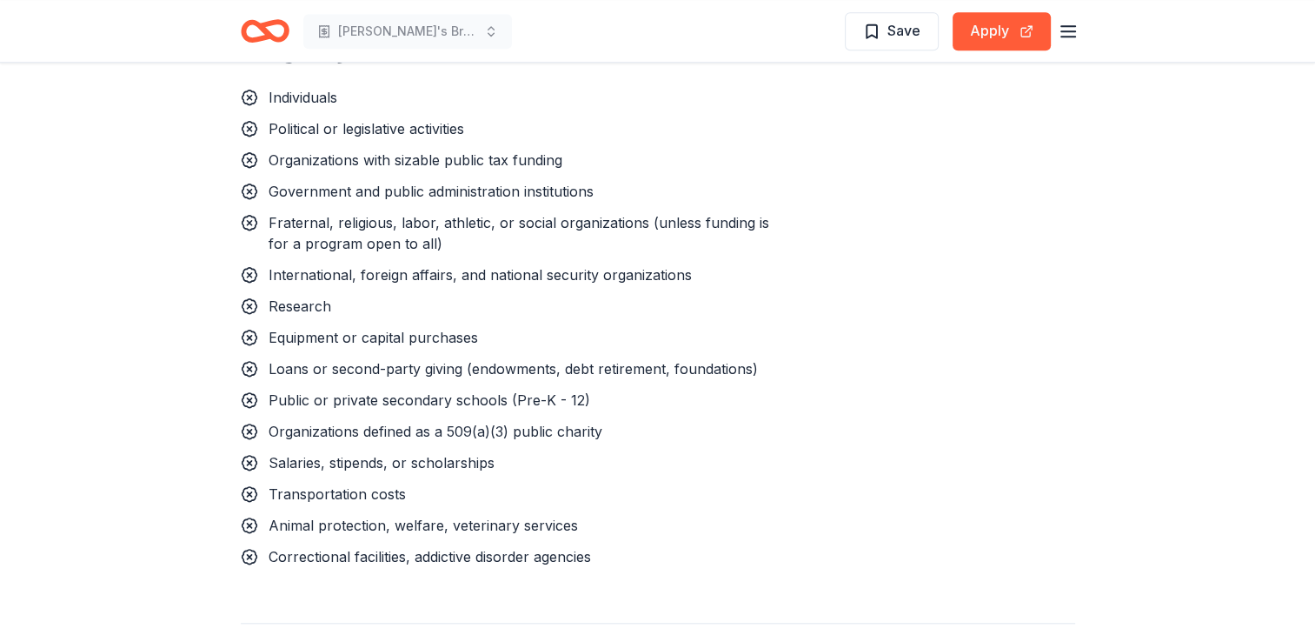
scroll to position [1550, 0]
click at [978, 35] on button "Apply" at bounding box center [1002, 31] width 98 height 38
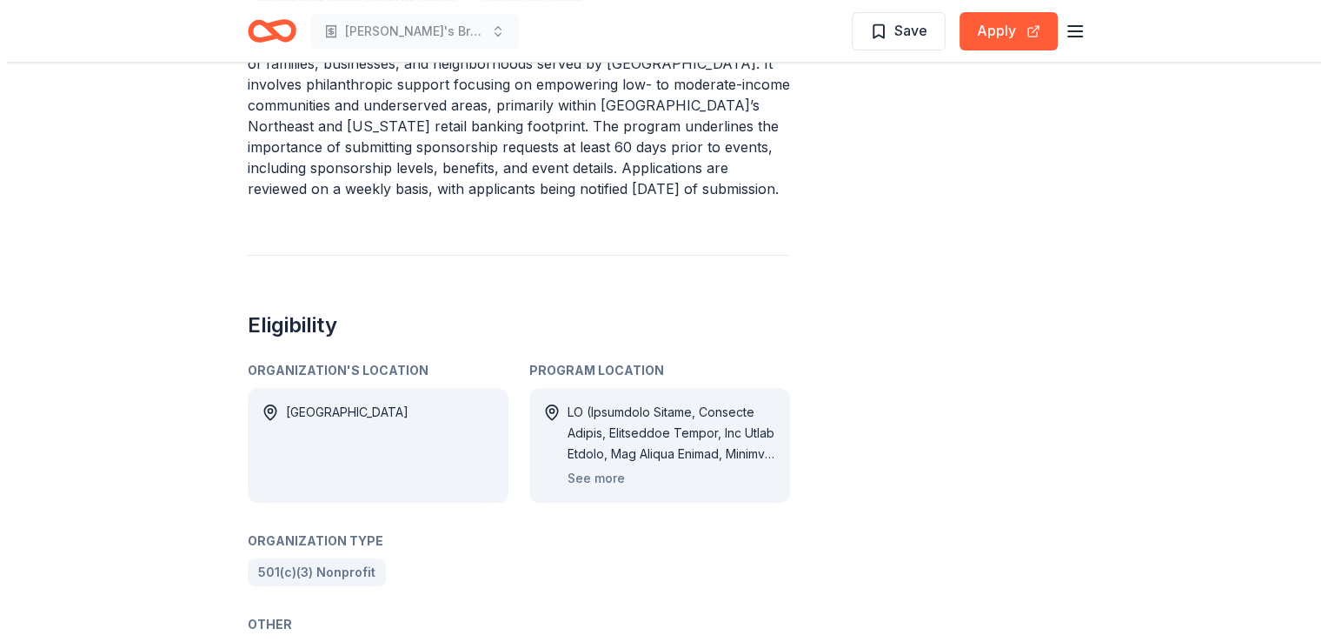
scroll to position [757, 0]
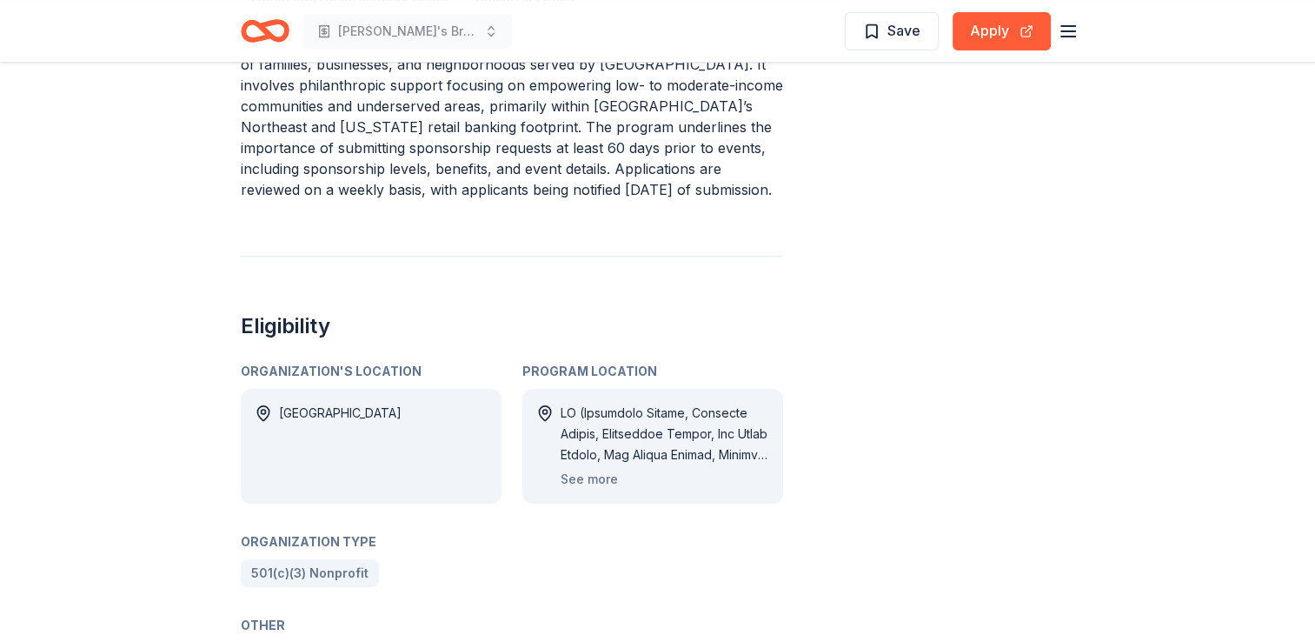
click at [616, 454] on div "See more" at bounding box center [665, 446] width 209 height 87
click at [592, 469] on button "See more" at bounding box center [589, 479] width 57 height 21
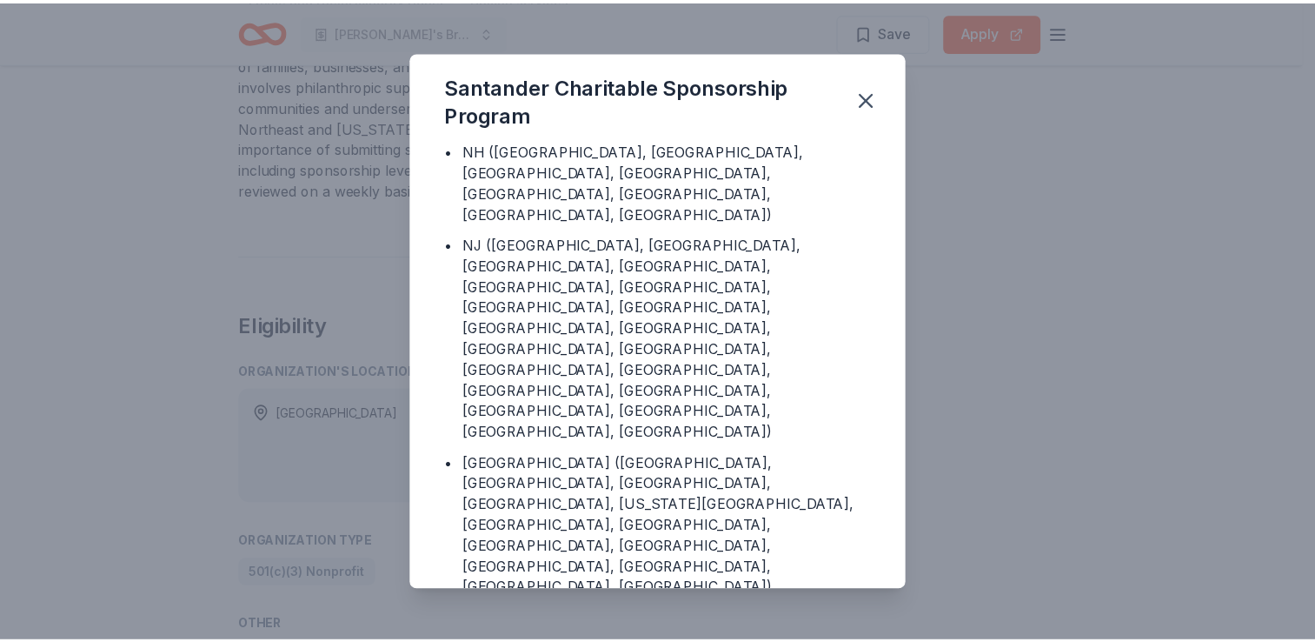
scroll to position [551, 0]
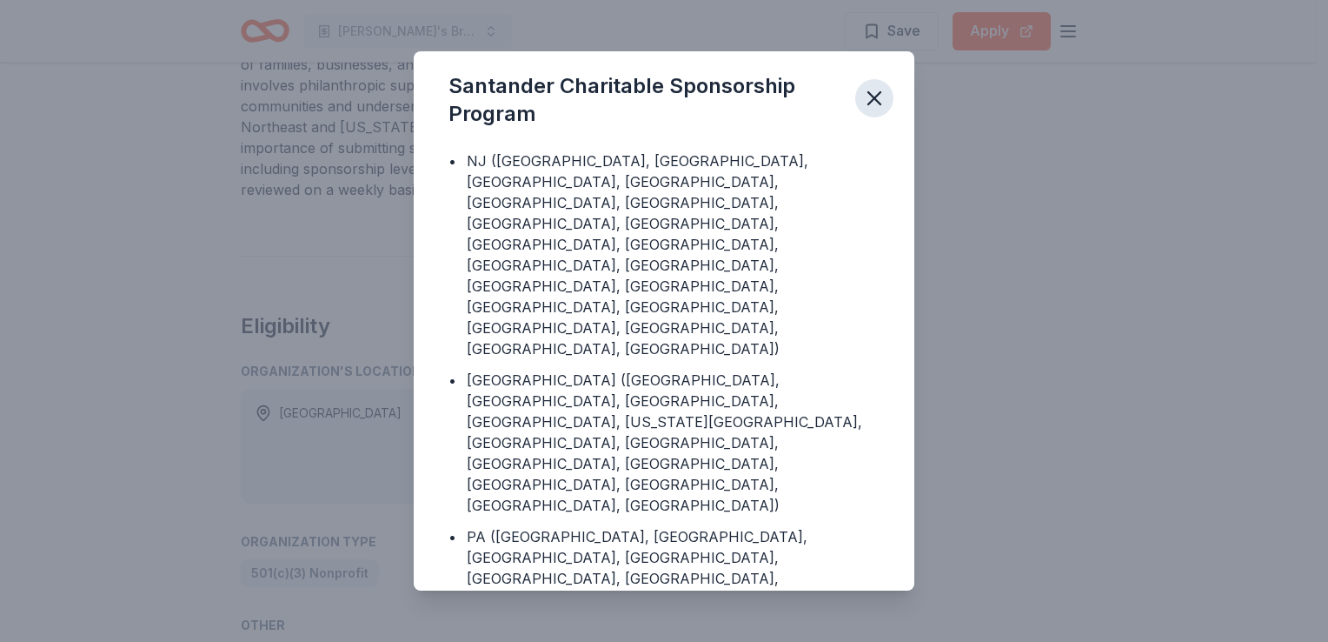
click at [866, 104] on icon "button" at bounding box center [874, 98] width 24 height 24
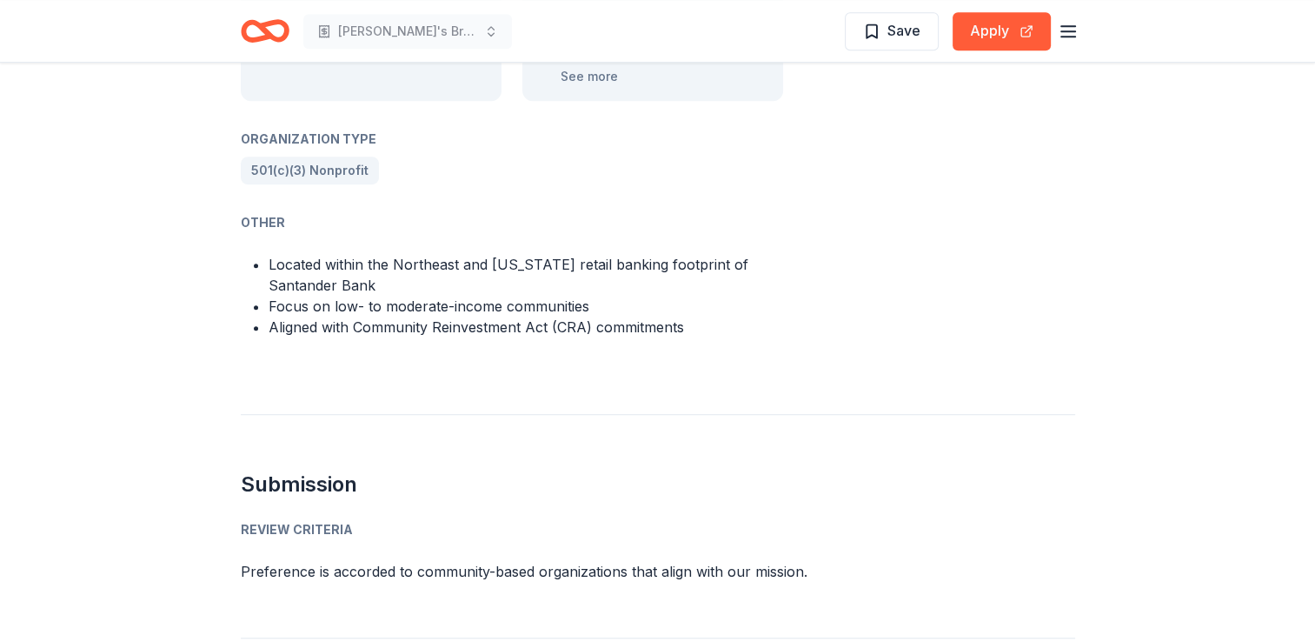
scroll to position [1102, 0]
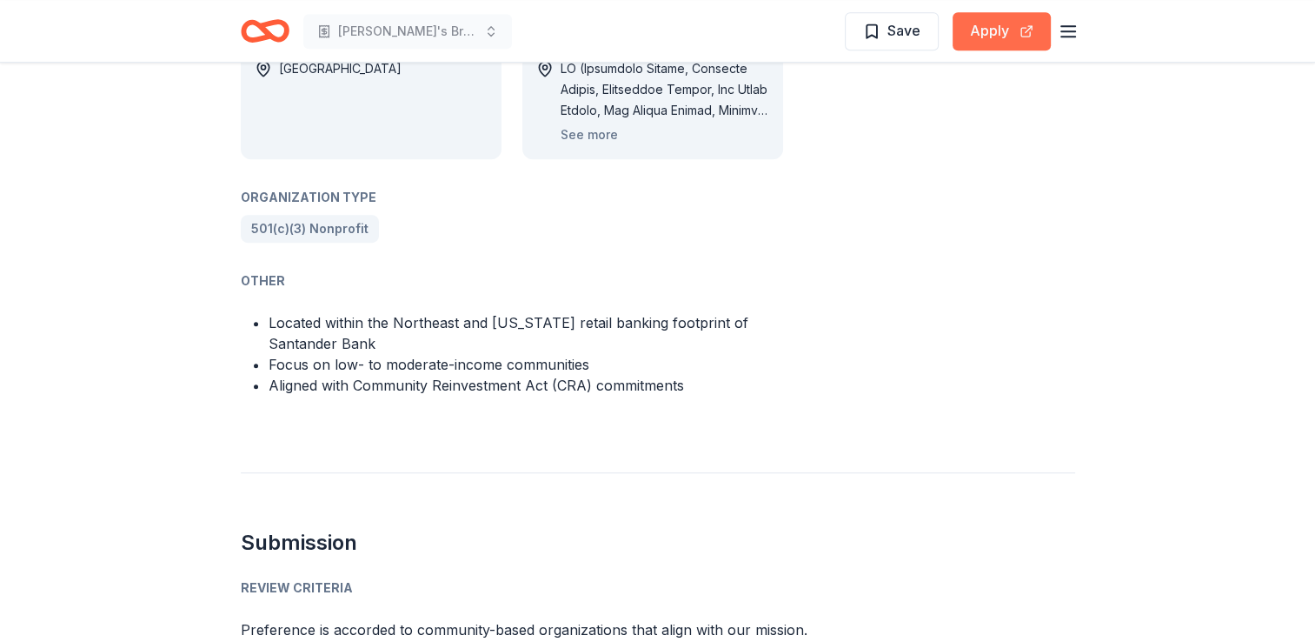
click at [982, 39] on button "Apply" at bounding box center [1002, 31] width 98 height 38
